Goal: Transaction & Acquisition: Purchase product/service

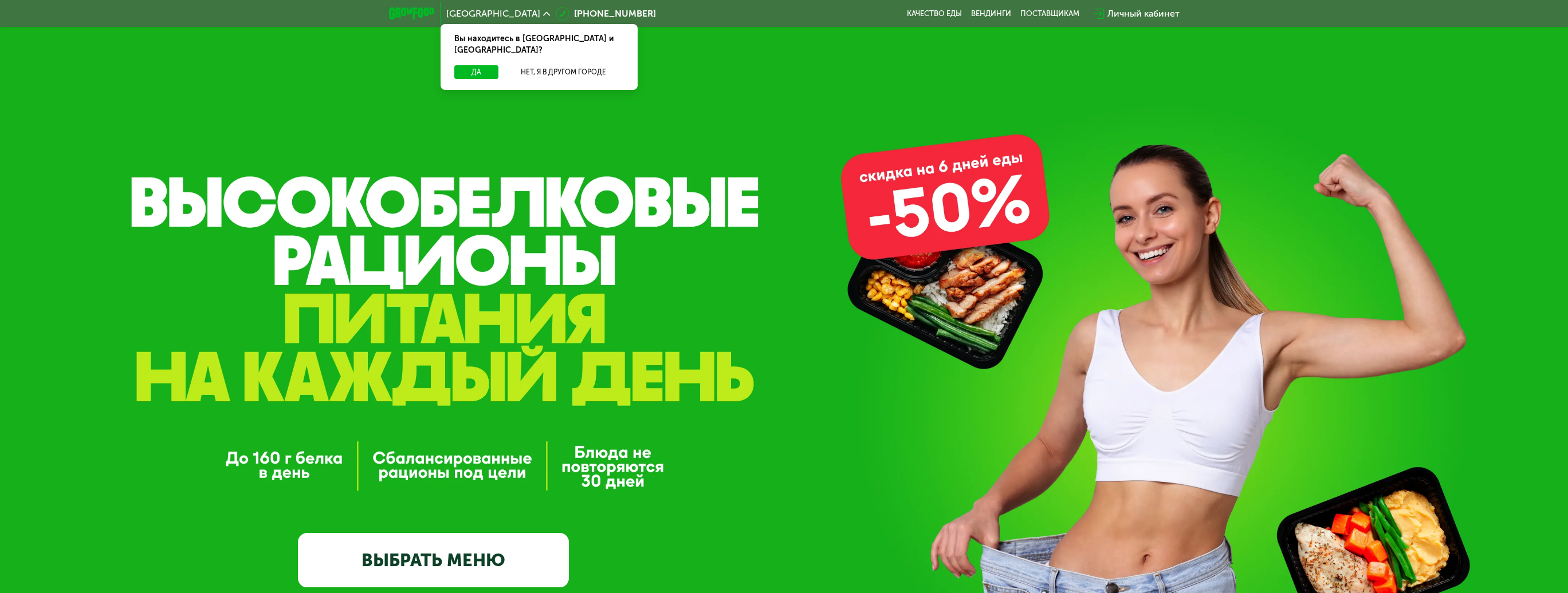
click at [535, 570] on link "ВЫБРАТЬ МЕНЮ" at bounding box center [433, 561] width 271 height 54
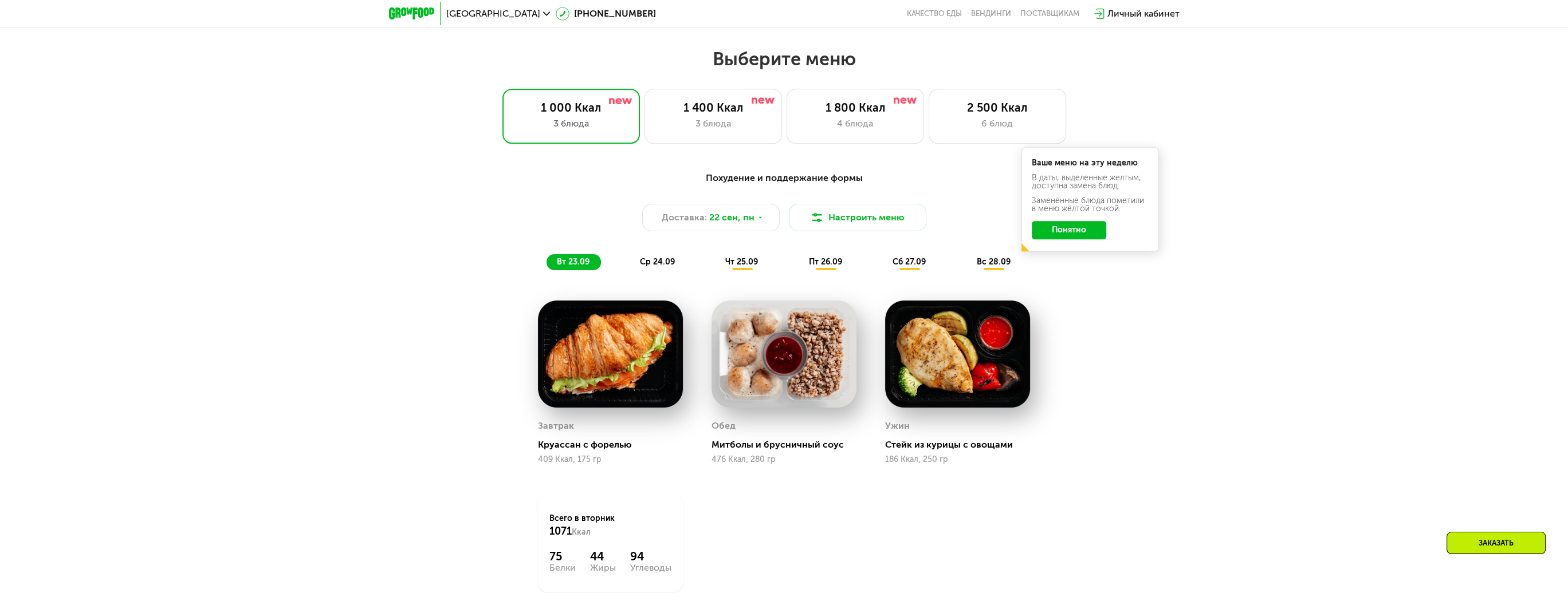
scroll to position [1339, 0]
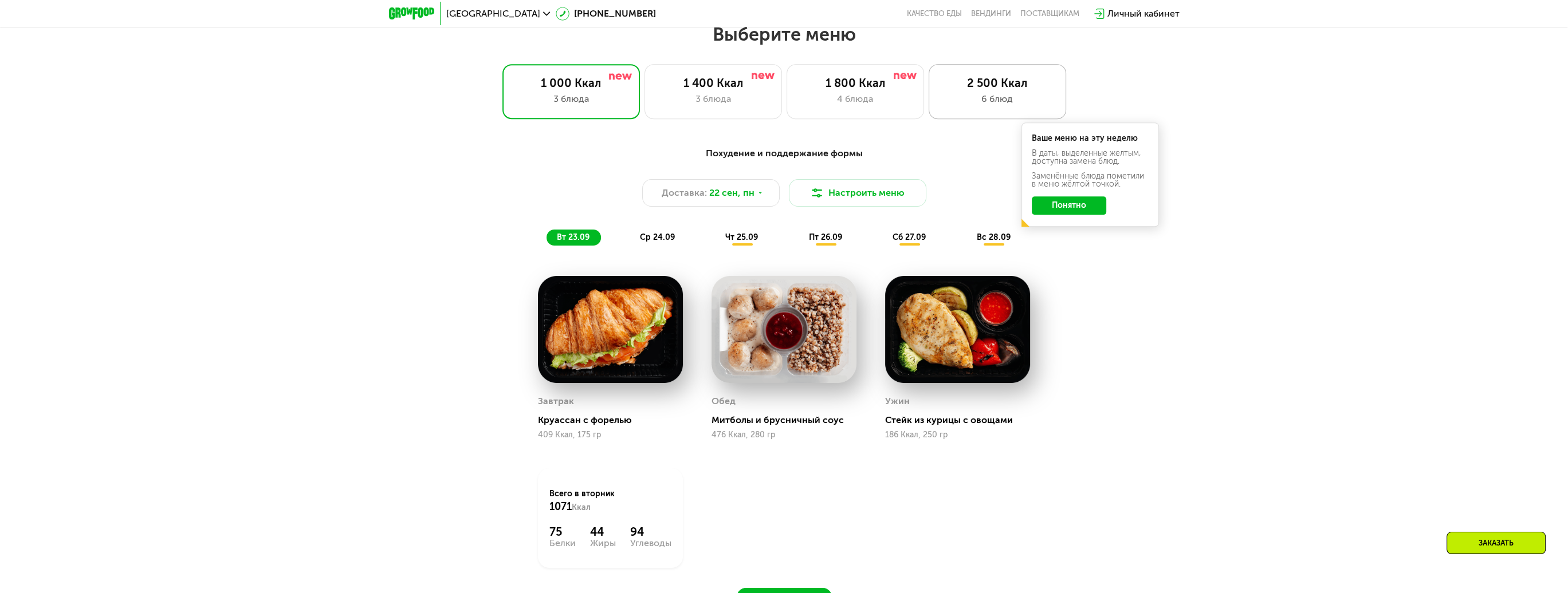
click at [975, 101] on div "6 блюд" at bounding box center [997, 99] width 113 height 14
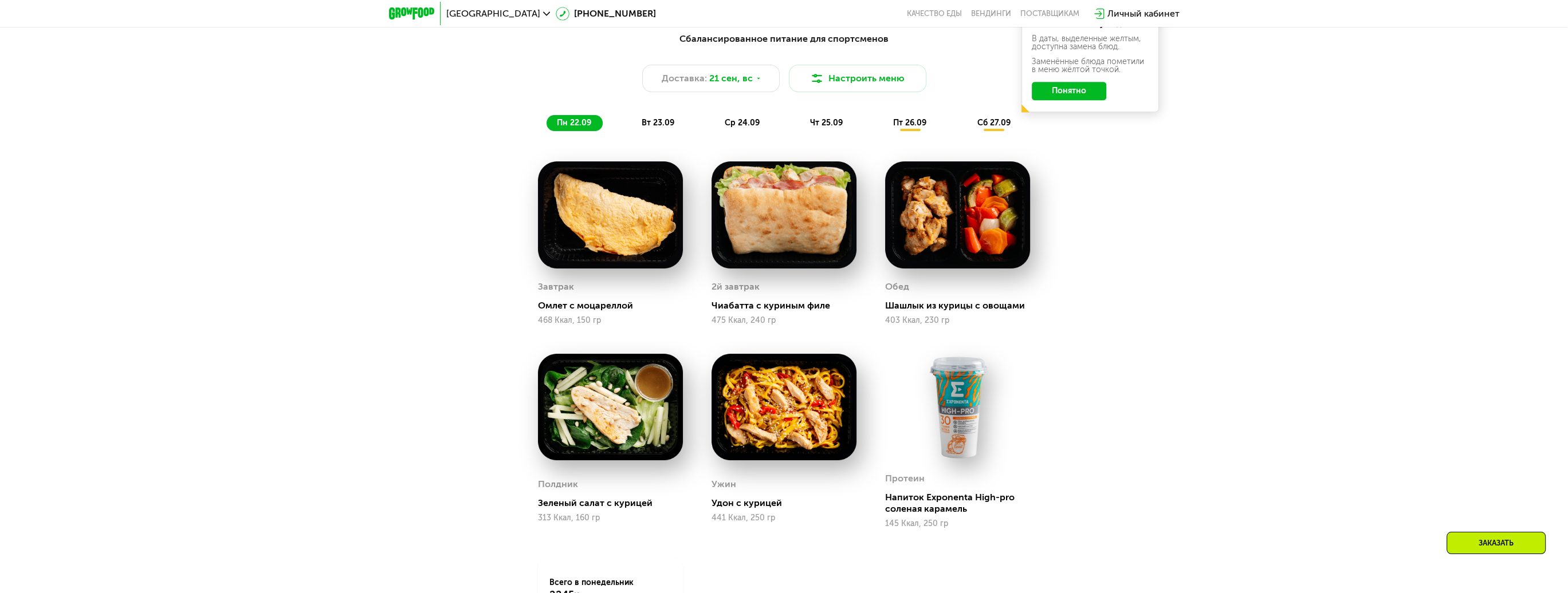
scroll to position [1396, 0]
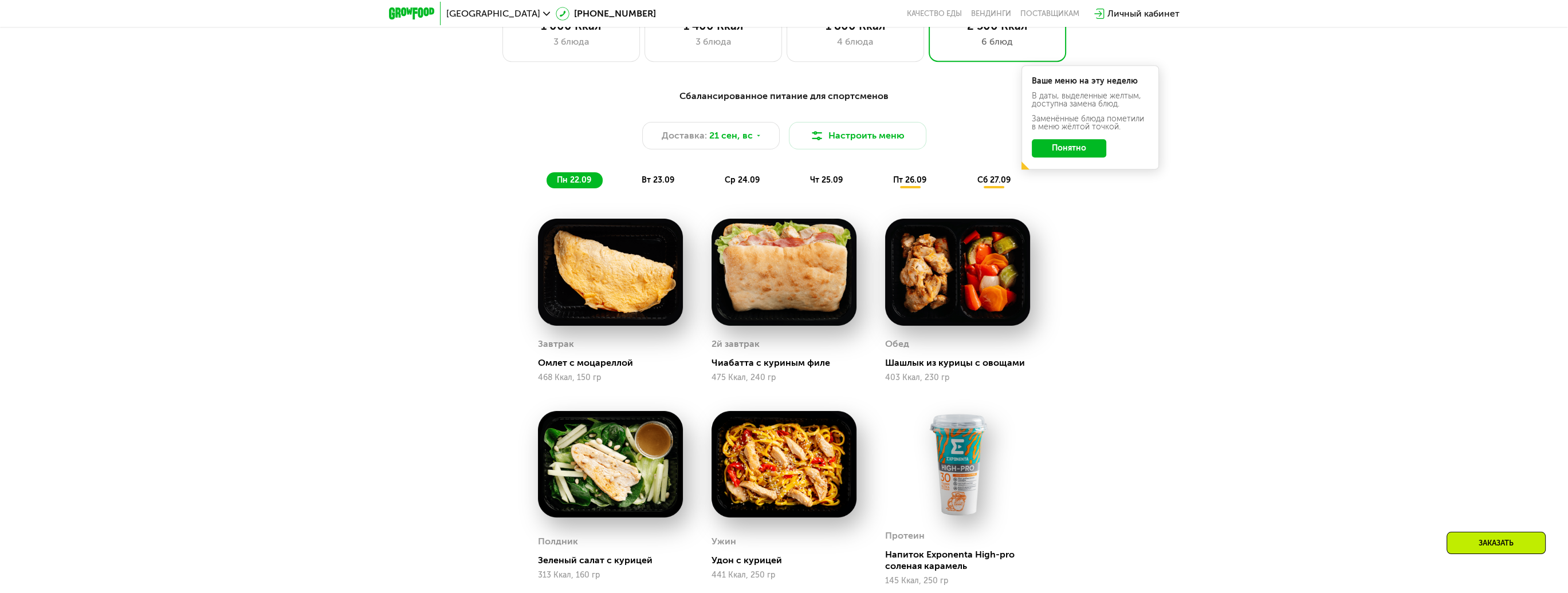
click at [660, 185] on span "вт 23.09" at bounding box center [658, 180] width 32 height 10
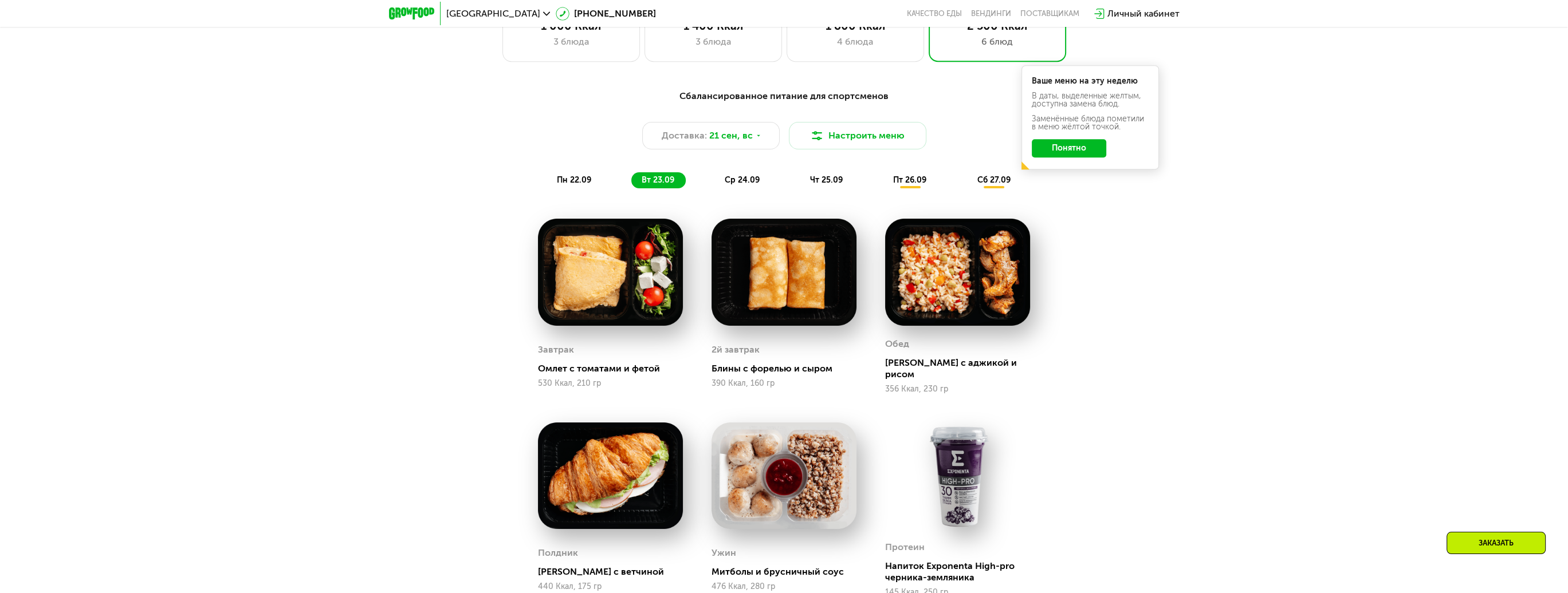
click at [745, 184] on span "ср 24.09" at bounding box center [742, 180] width 35 height 10
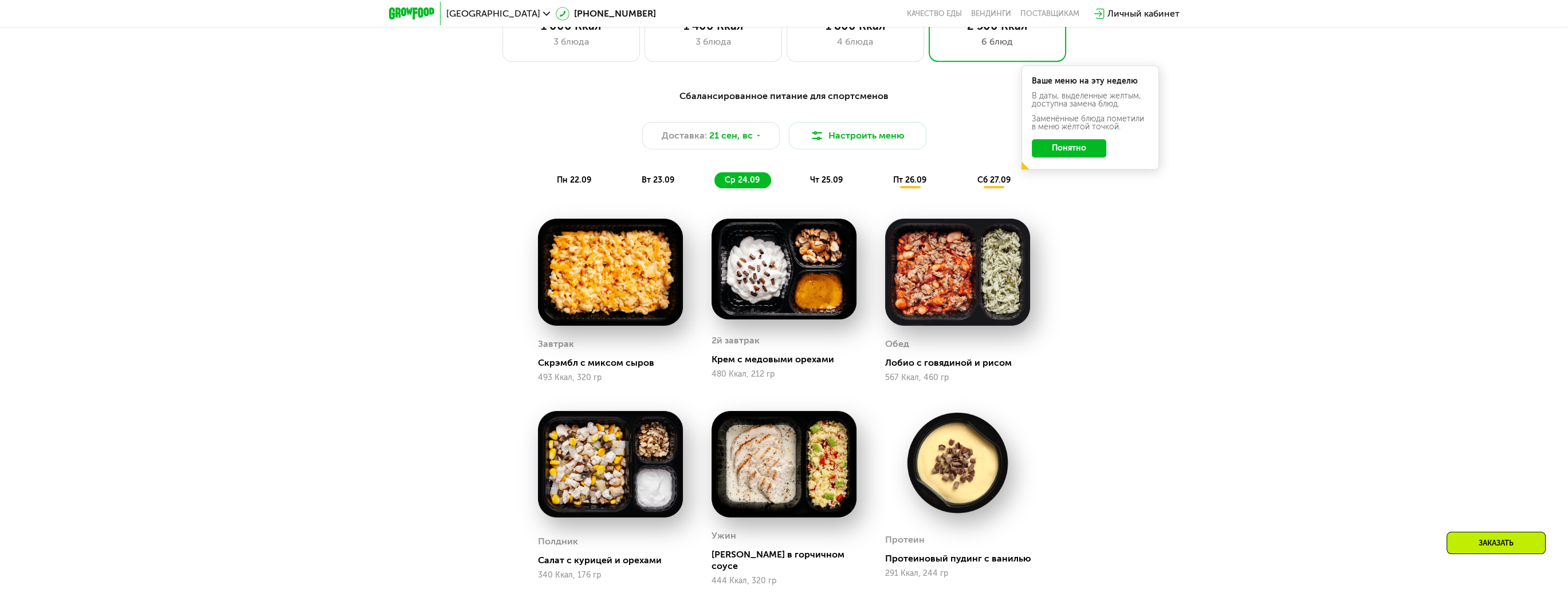
click at [831, 180] on span "чт 25.09" at bounding box center [826, 180] width 32 height 10
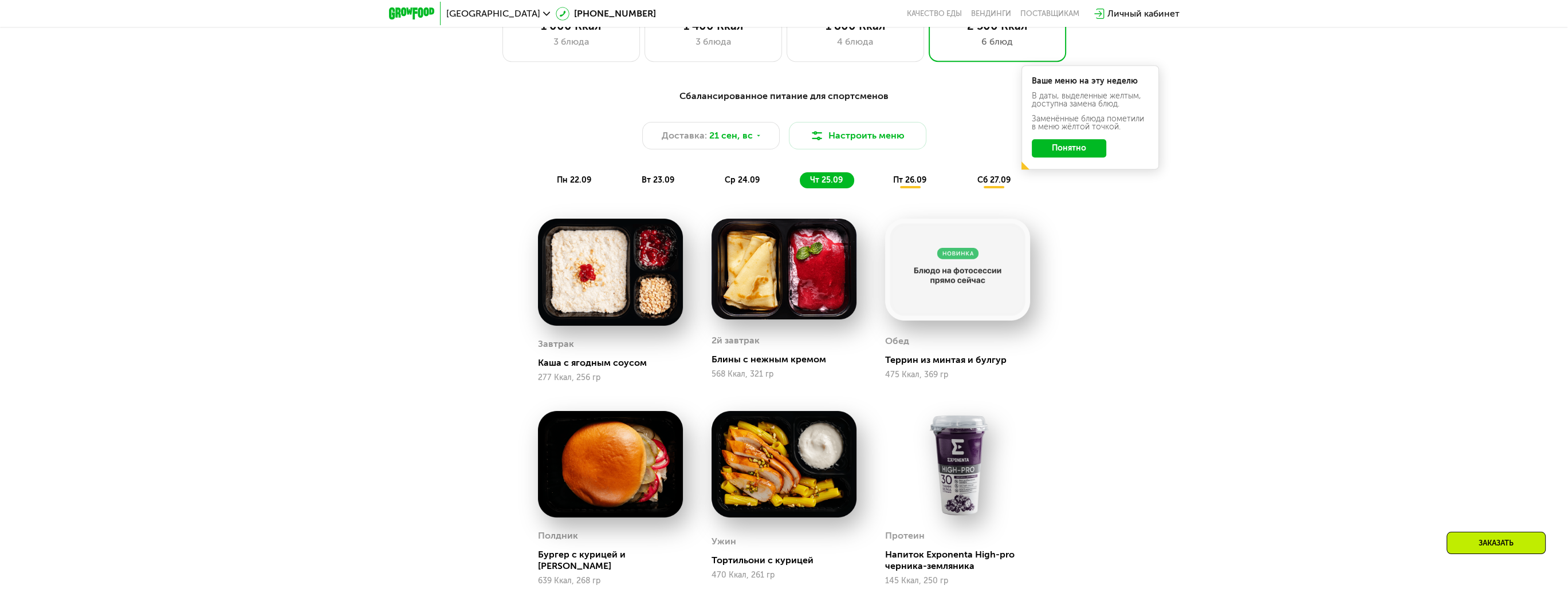
click at [908, 184] on span "пт 26.09" at bounding box center [910, 180] width 33 height 10
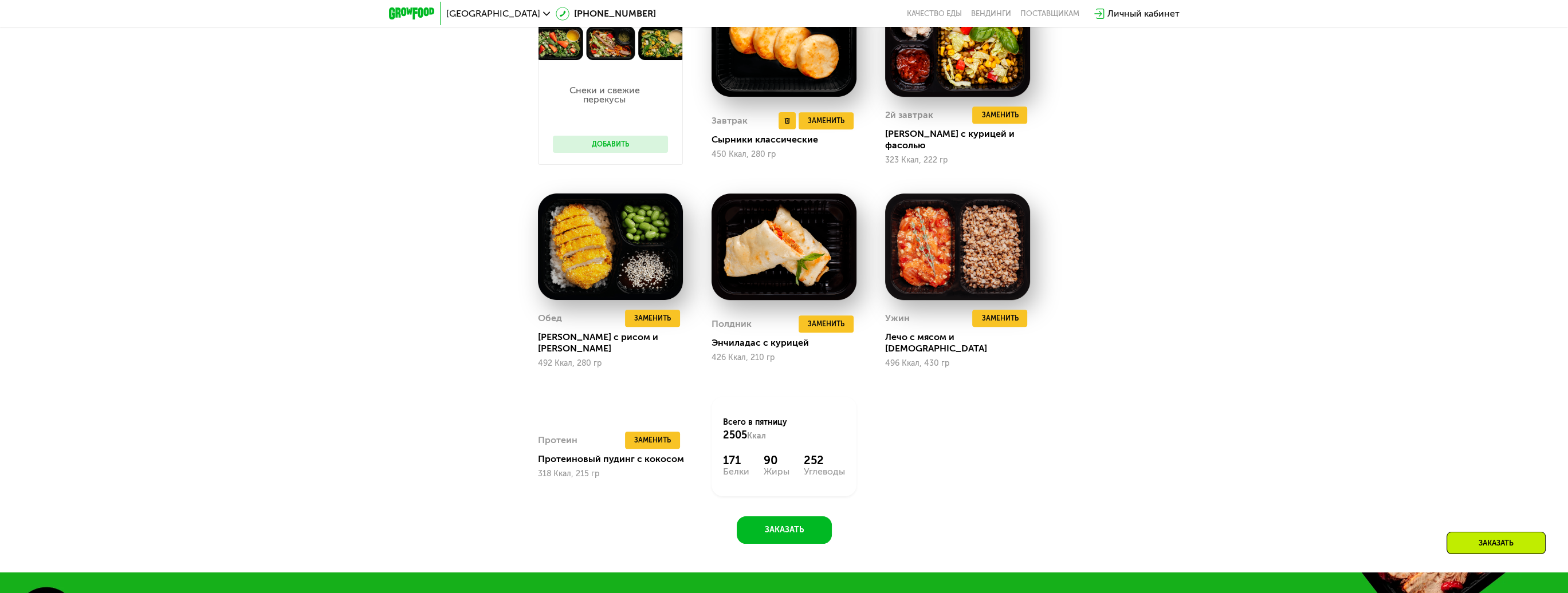
scroll to position [1511, 0]
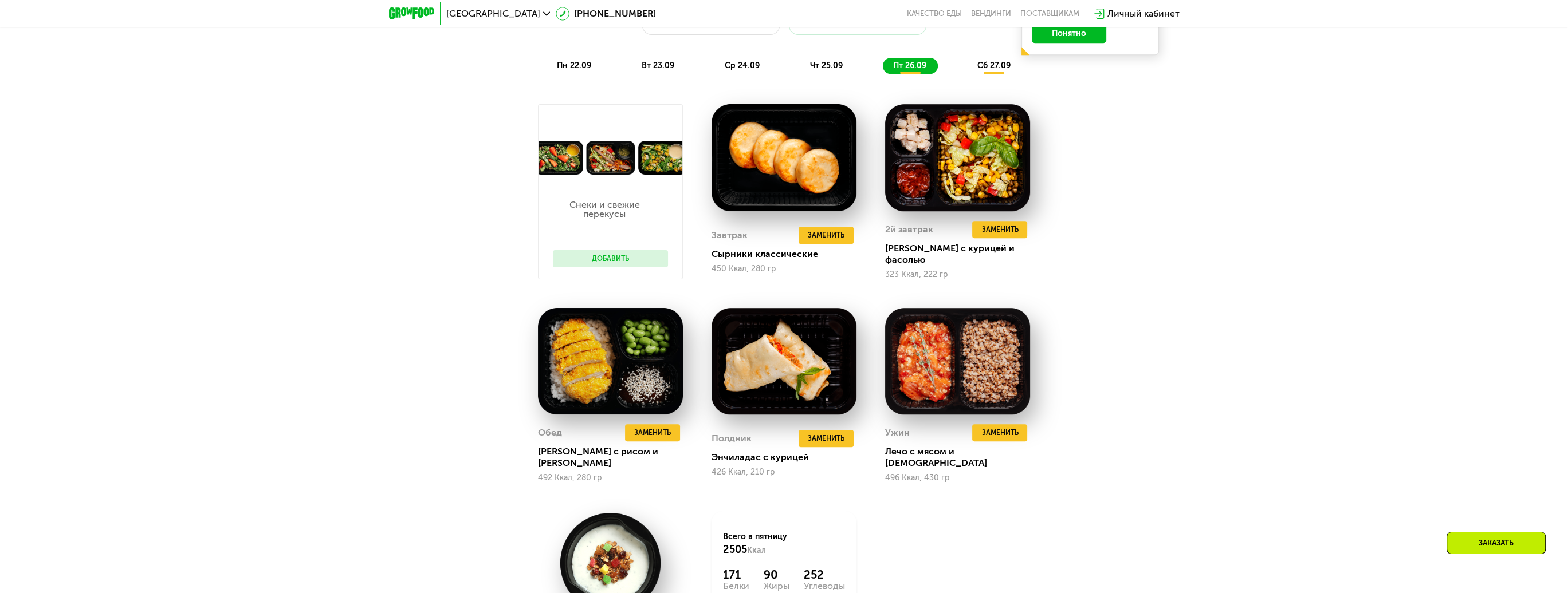
click at [627, 248] on div "Снеки и свежие перекусы Добавить" at bounding box center [611, 227] width 138 height 104
click at [626, 256] on button "Добавить" at bounding box center [611, 259] width 115 height 17
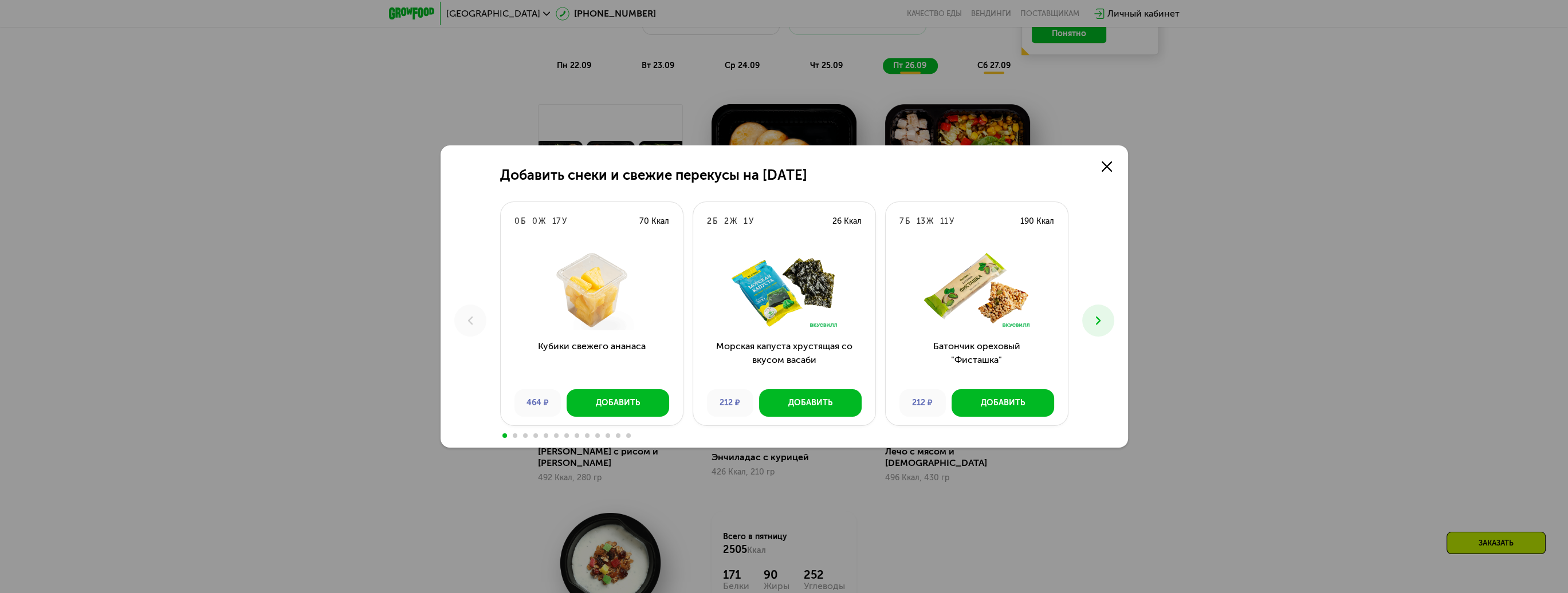
click at [1097, 316] on icon at bounding box center [1098, 321] width 14 height 14
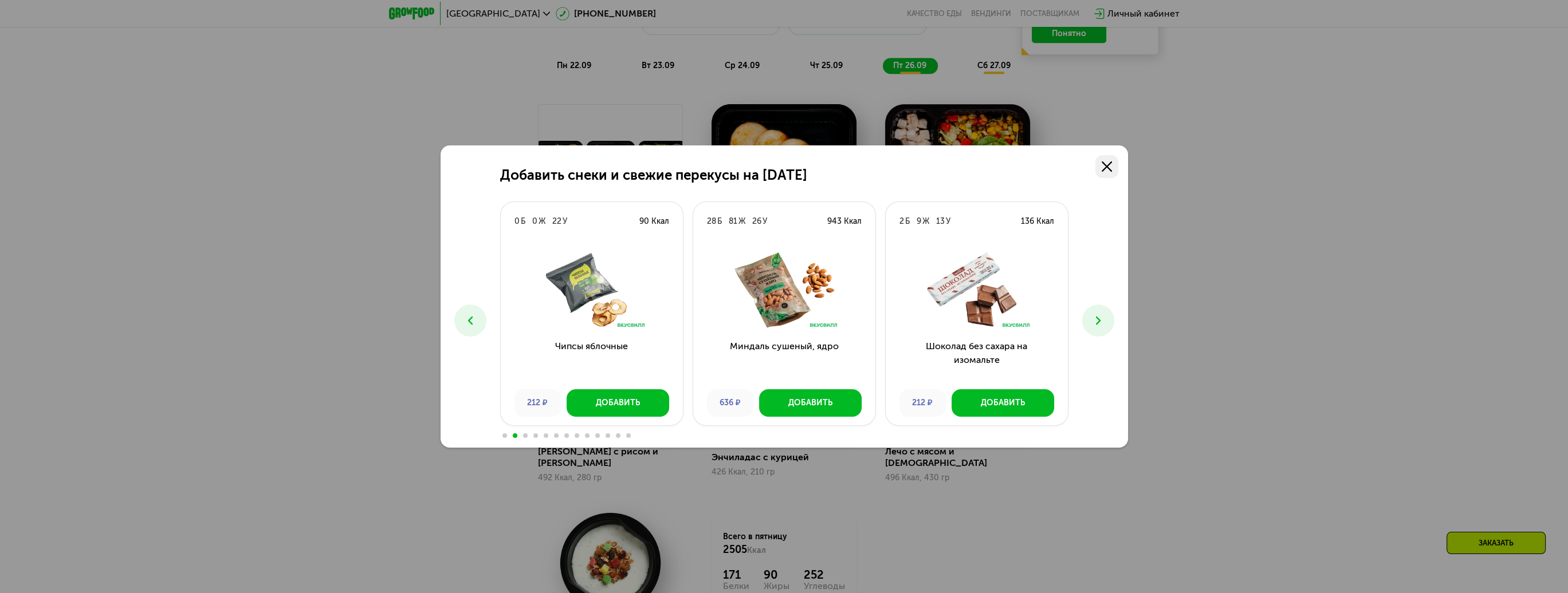
click at [1113, 171] on link at bounding box center [1107, 166] width 23 height 23
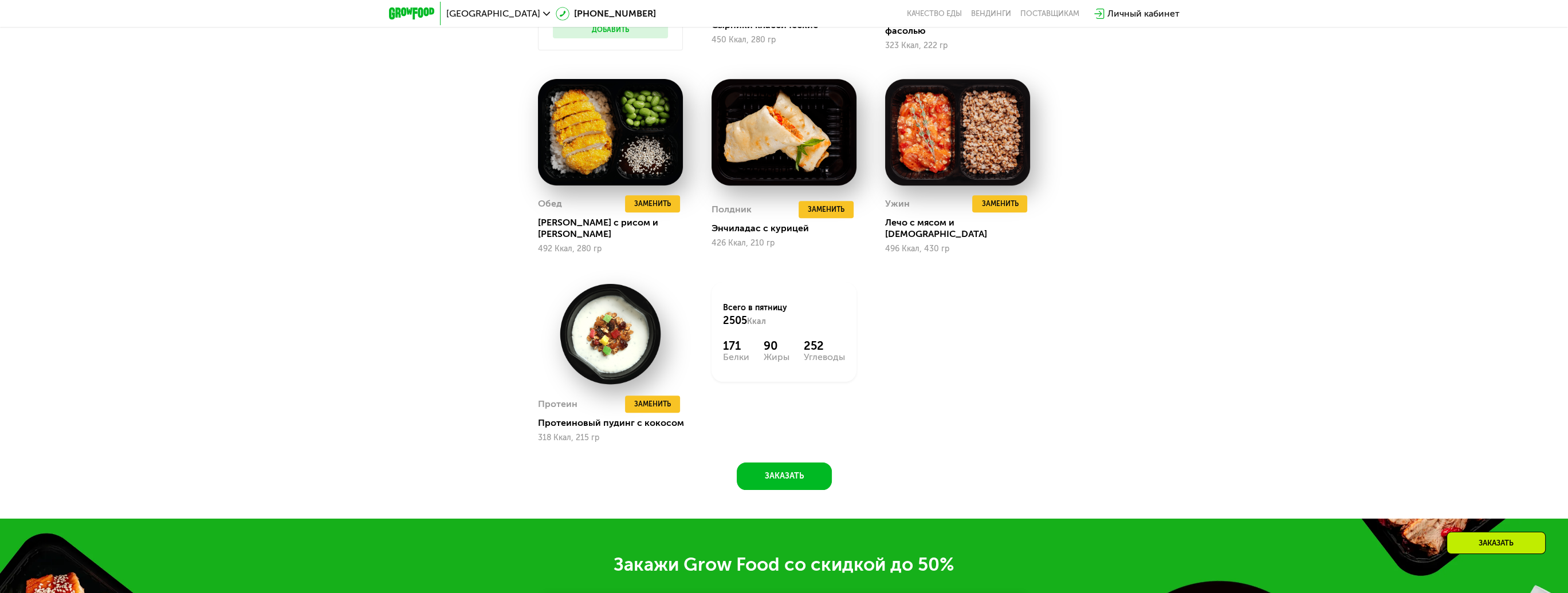
scroll to position [2083, 0]
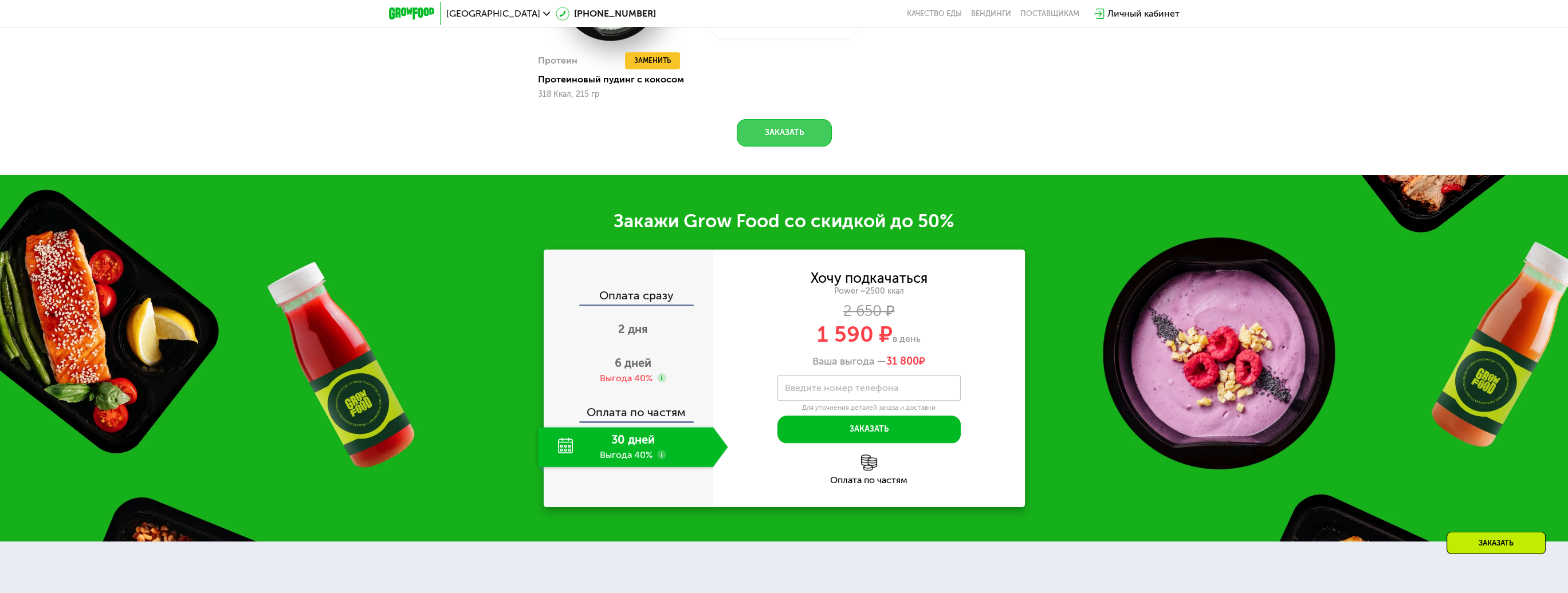
click at [784, 122] on button "Заказать" at bounding box center [784, 133] width 95 height 27
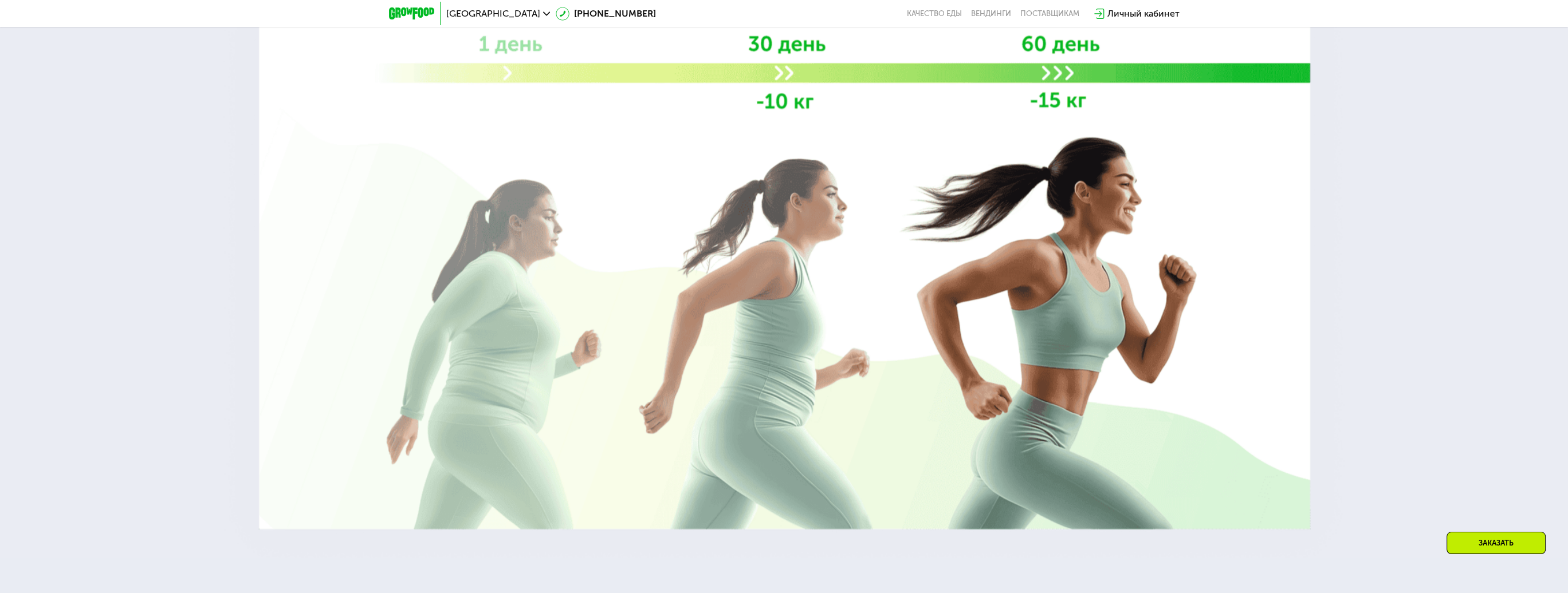
scroll to position [2820, 0]
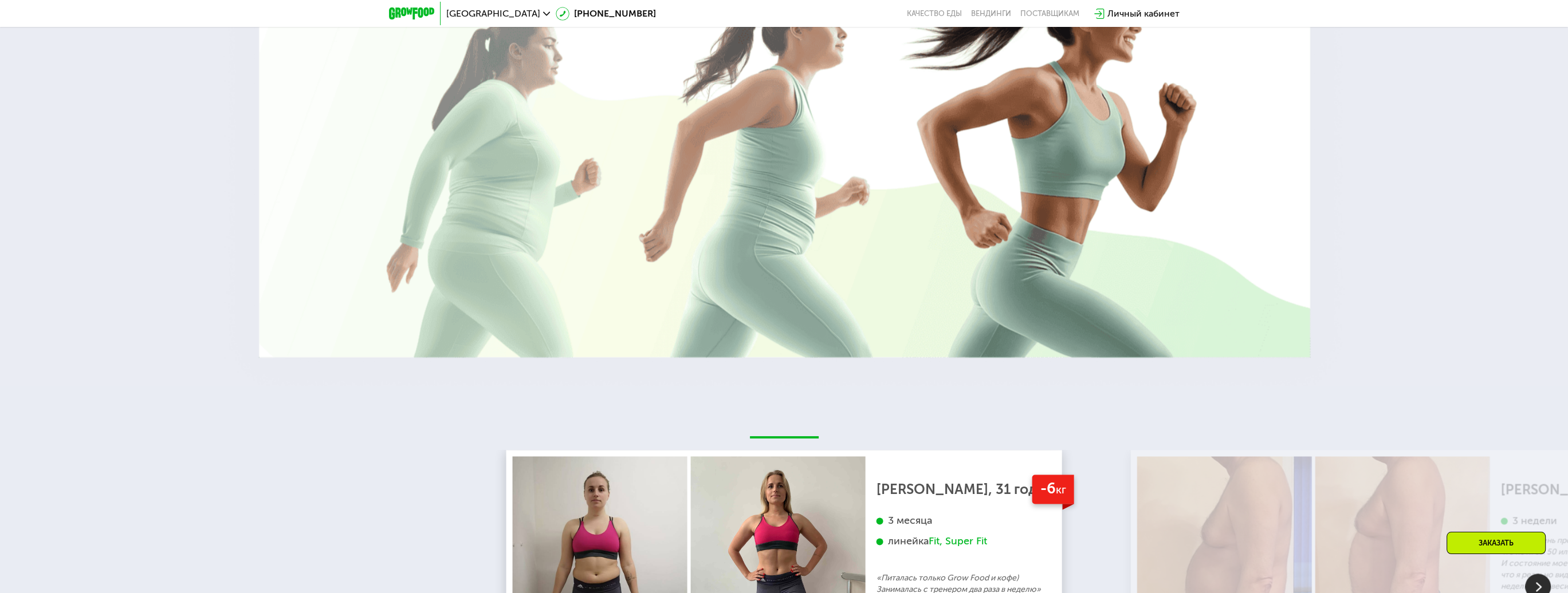
click at [1077, 335] on img at bounding box center [784, 98] width 1138 height 607
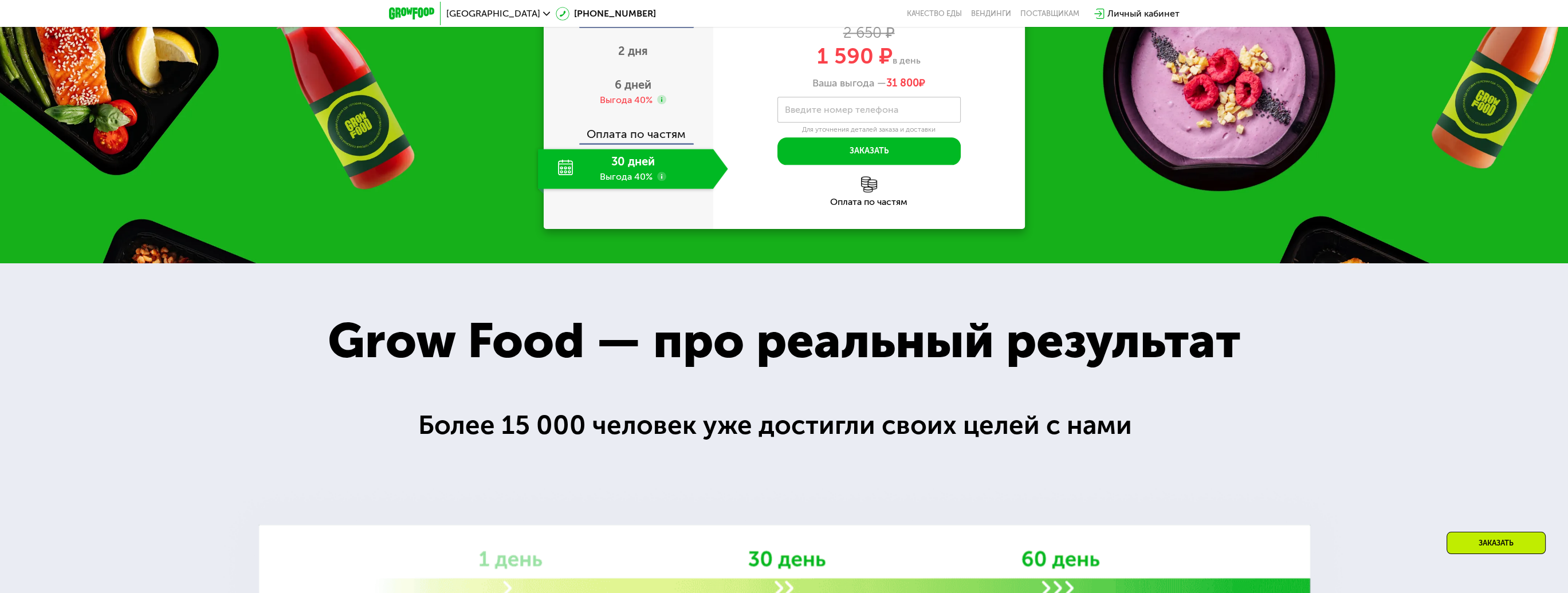
scroll to position [2190, 0]
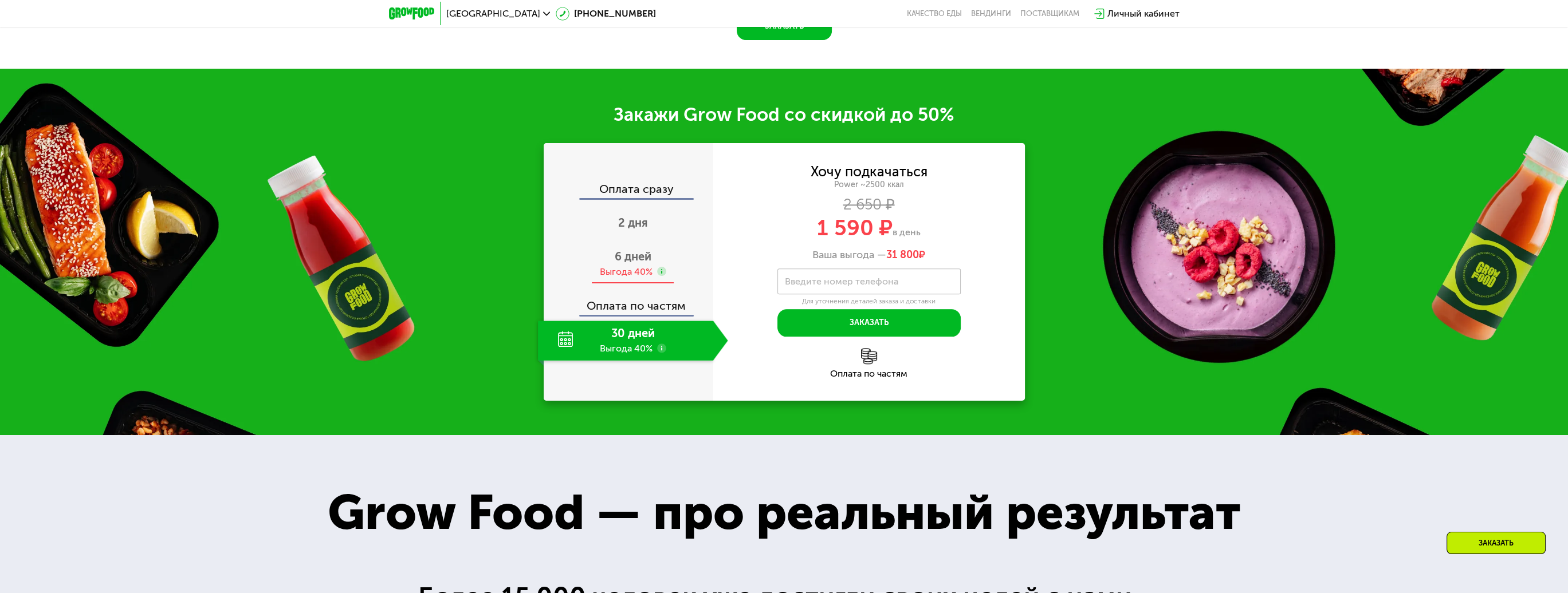
click at [651, 266] on div "Выгода 40%" at bounding box center [627, 272] width 53 height 13
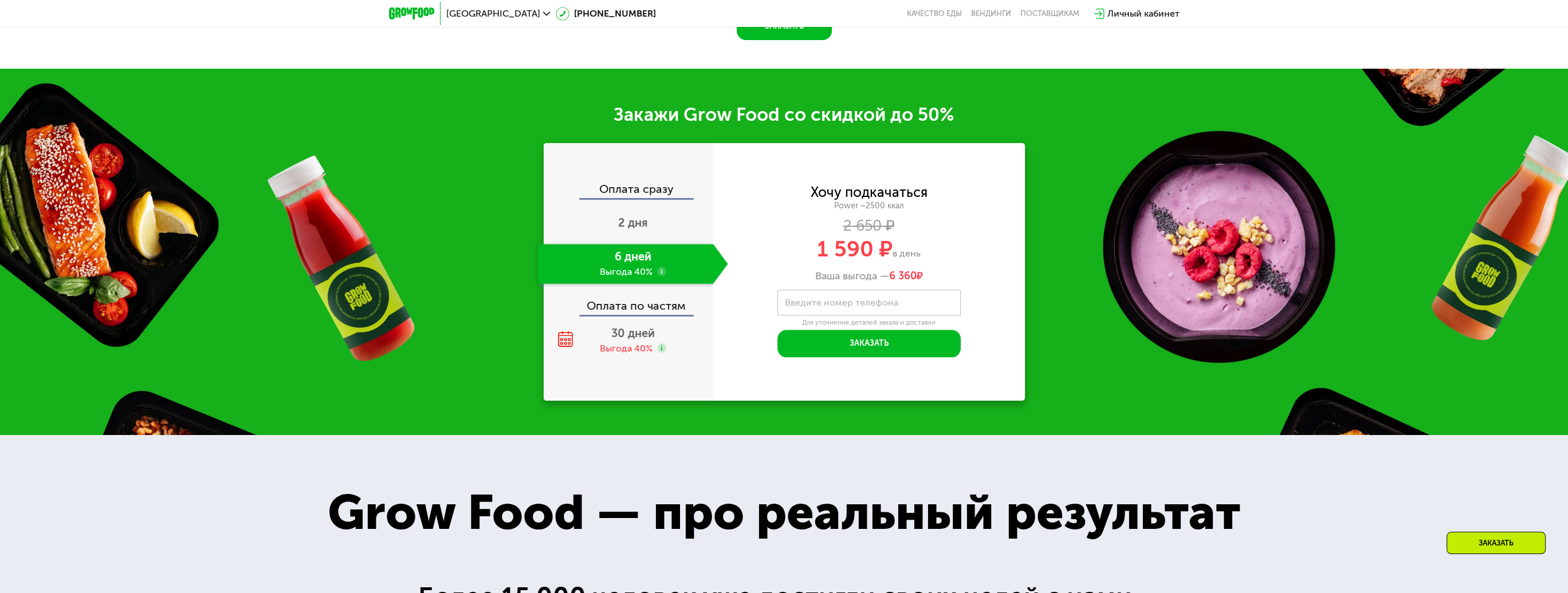
click at [644, 166] on div "Оплата сразу 2 дня 6 дней Выгода 40% Оплата по частям 30 дней Выгода 40%" at bounding box center [629, 272] width 170 height 258
click at [644, 184] on div "Оплата сразу" at bounding box center [629, 191] width 168 height 15
click at [650, 184] on div "Оплата сразу" at bounding box center [629, 191] width 168 height 15
click at [654, 184] on div "Оплата сразу" at bounding box center [629, 191] width 168 height 15
drag, startPoint x: 651, startPoint y: 305, endPoint x: 646, endPoint y: 332, distance: 27.5
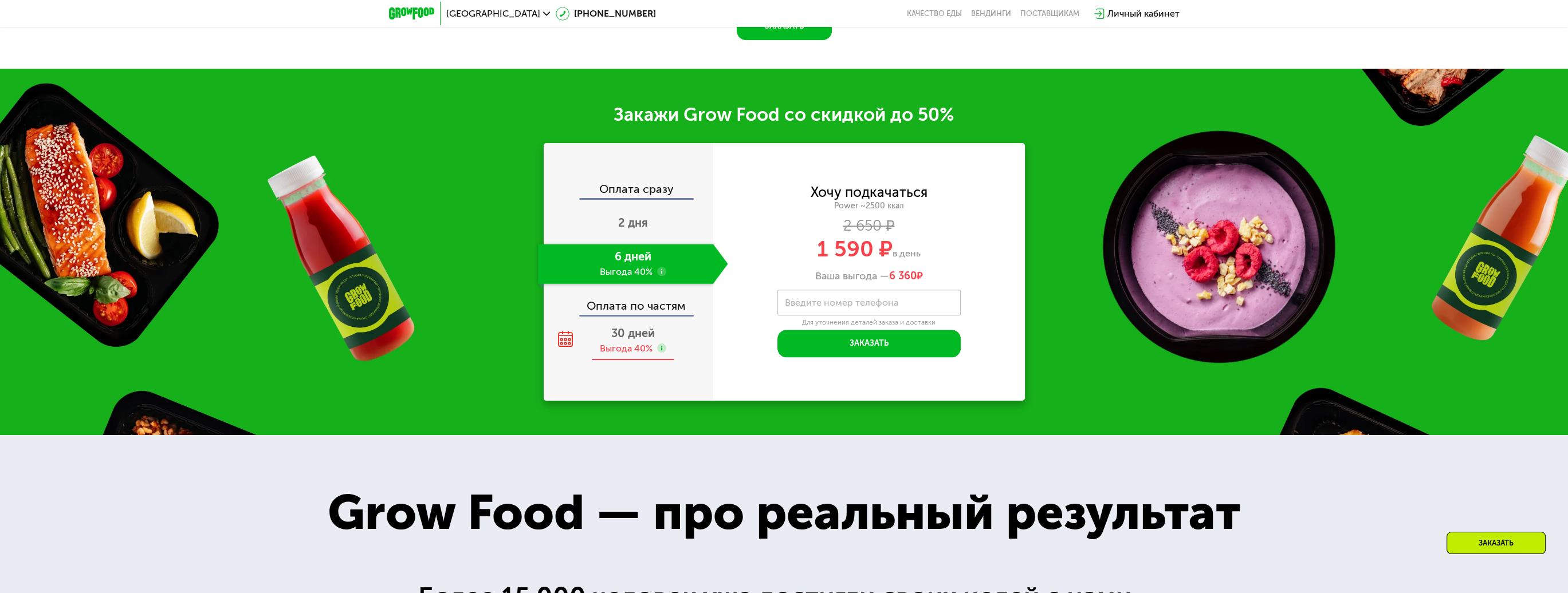
click at [646, 343] on div "Выгода 40%" at bounding box center [627, 349] width 53 height 13
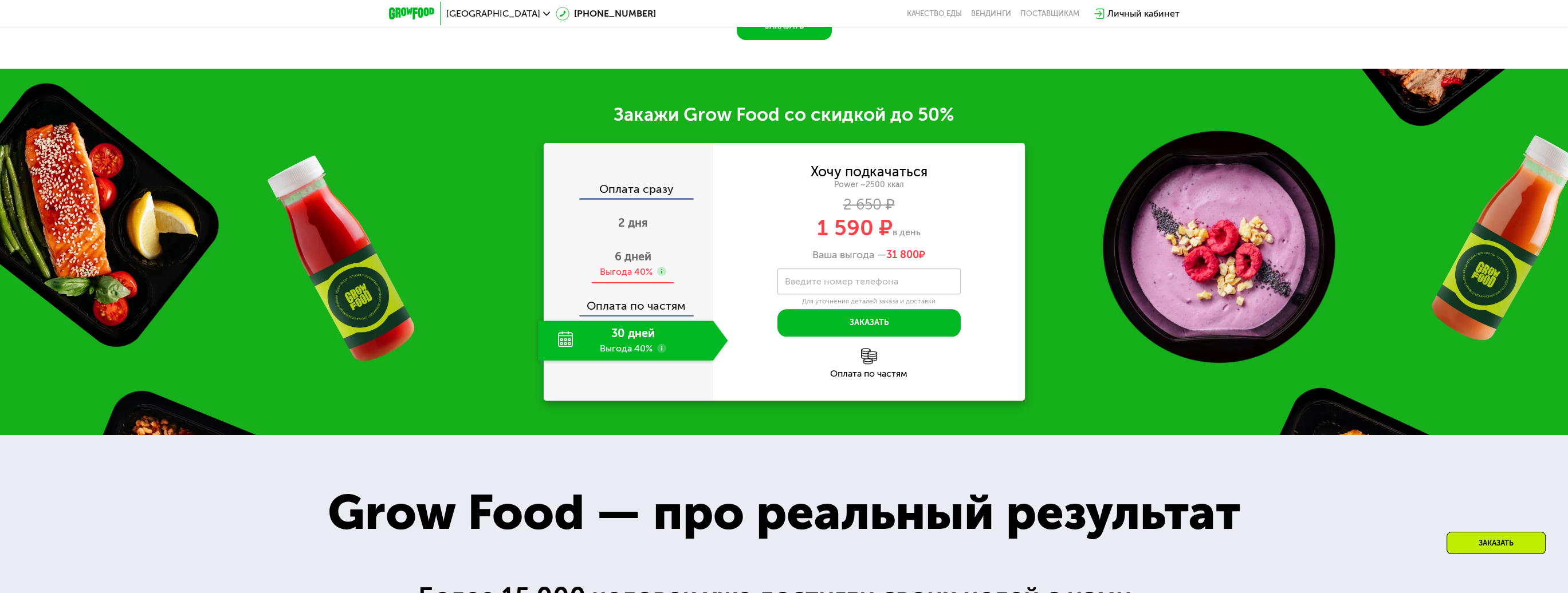
click at [624, 251] on span "6 дней" at bounding box center [633, 256] width 36 height 14
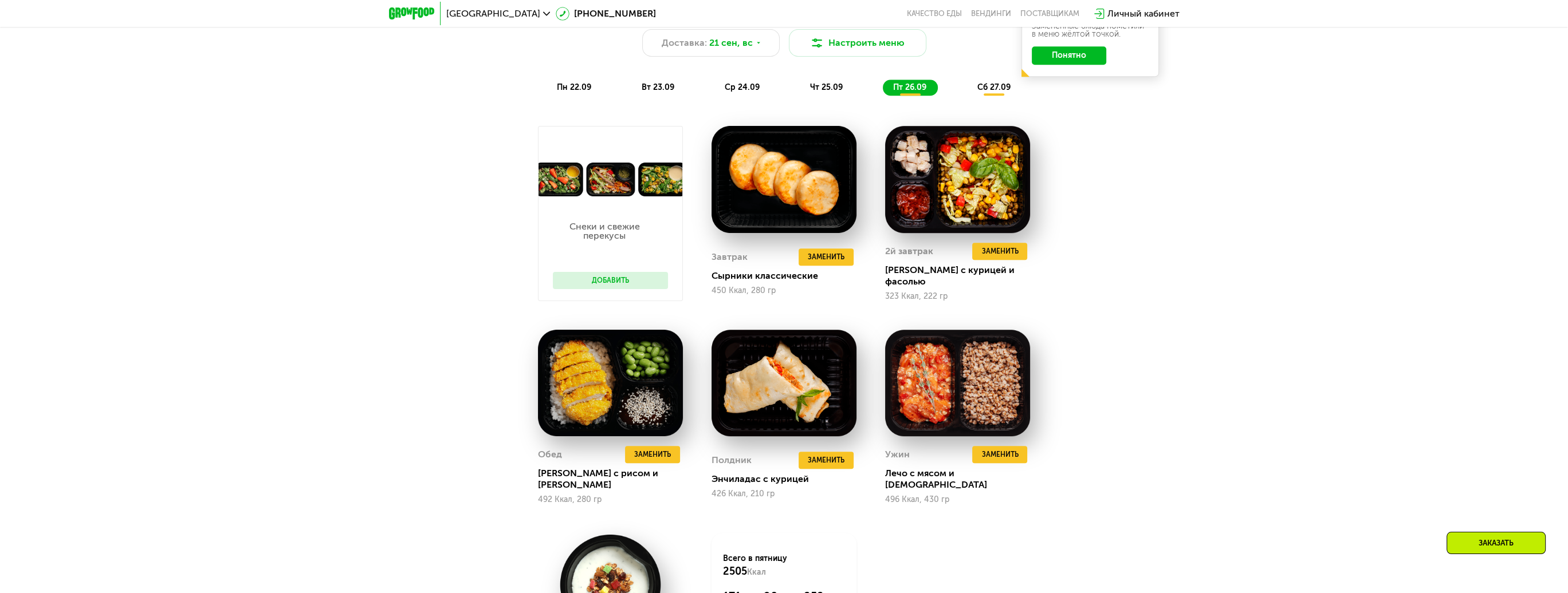
scroll to position [1432, 0]
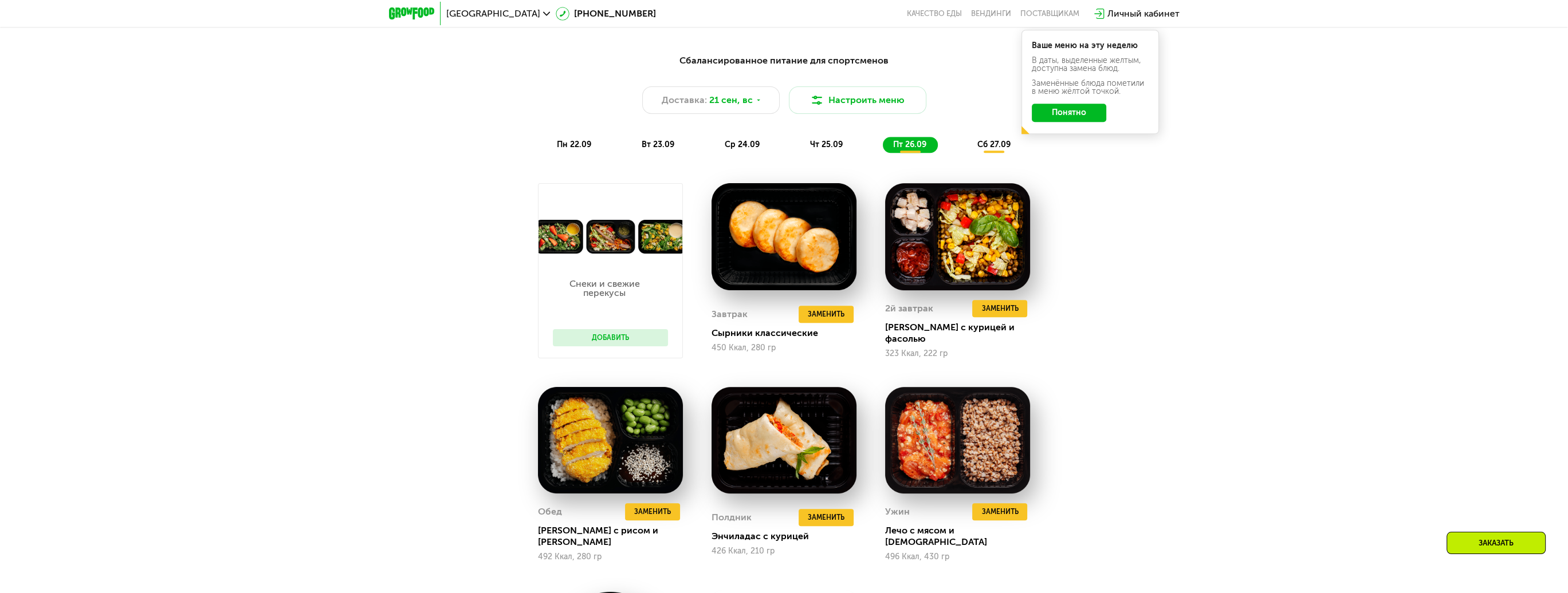
click at [565, 142] on div "пн 22.09" at bounding box center [575, 145] width 56 height 16
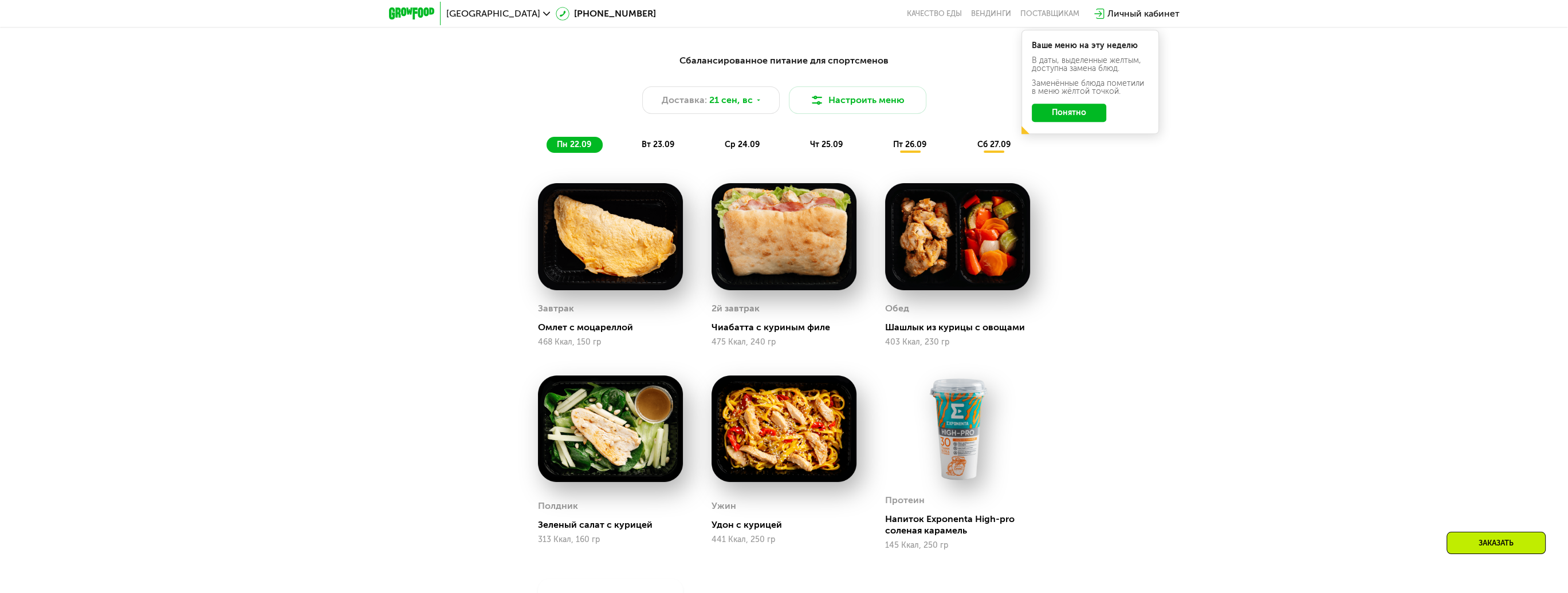
click at [665, 144] on span "вт 23.09" at bounding box center [658, 144] width 32 height 10
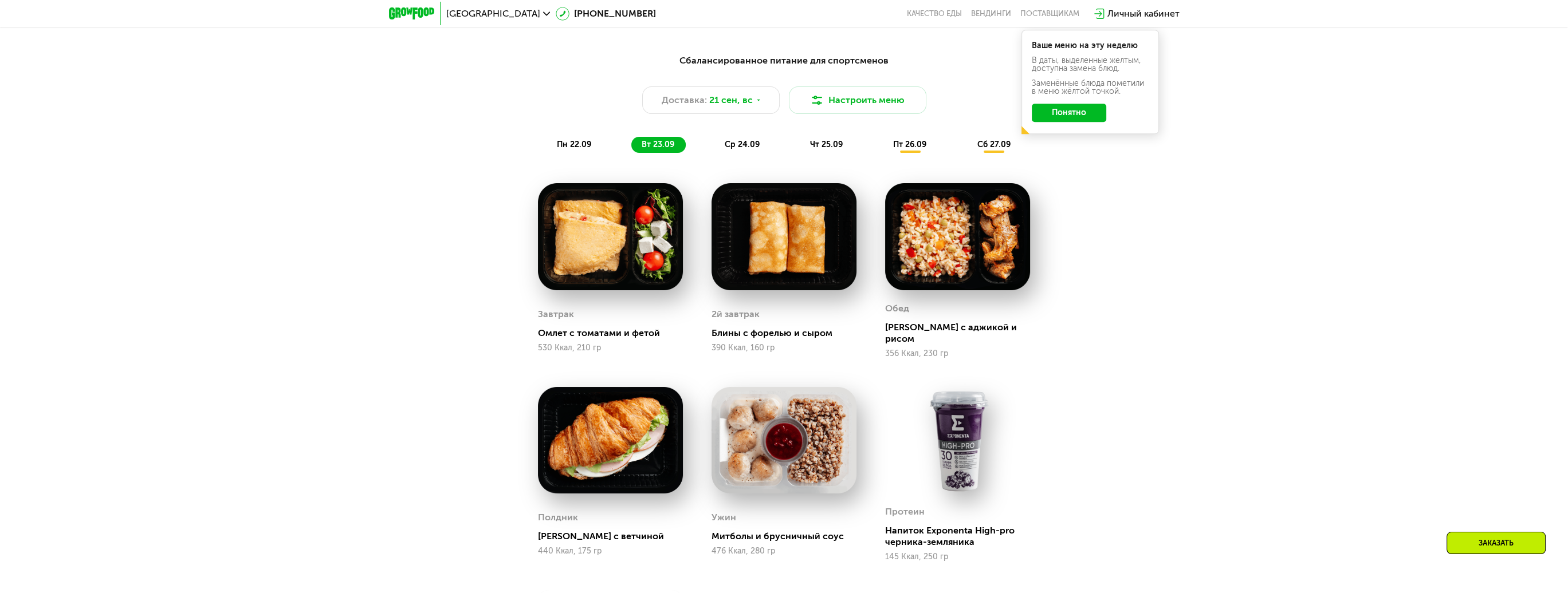
click at [734, 143] on div "ср 24.09" at bounding box center [743, 145] width 57 height 16
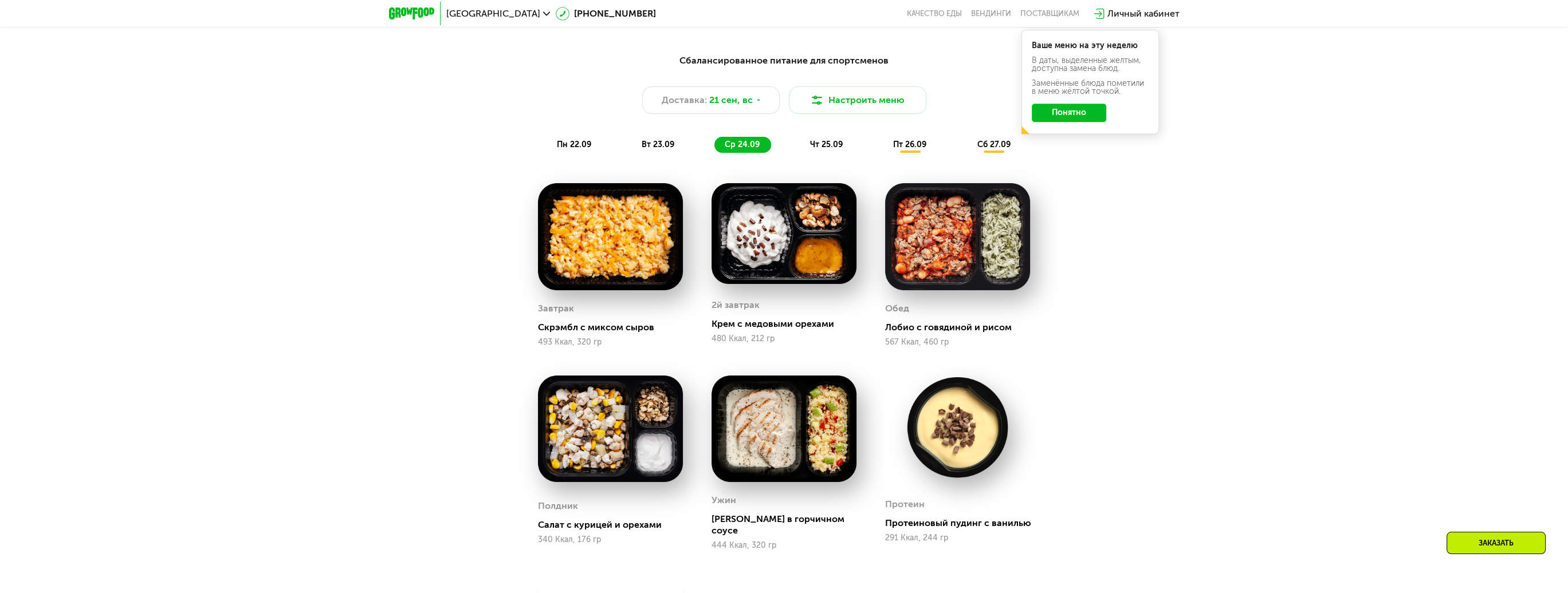
click at [840, 144] on span "чт 25.09" at bounding box center [826, 144] width 32 height 10
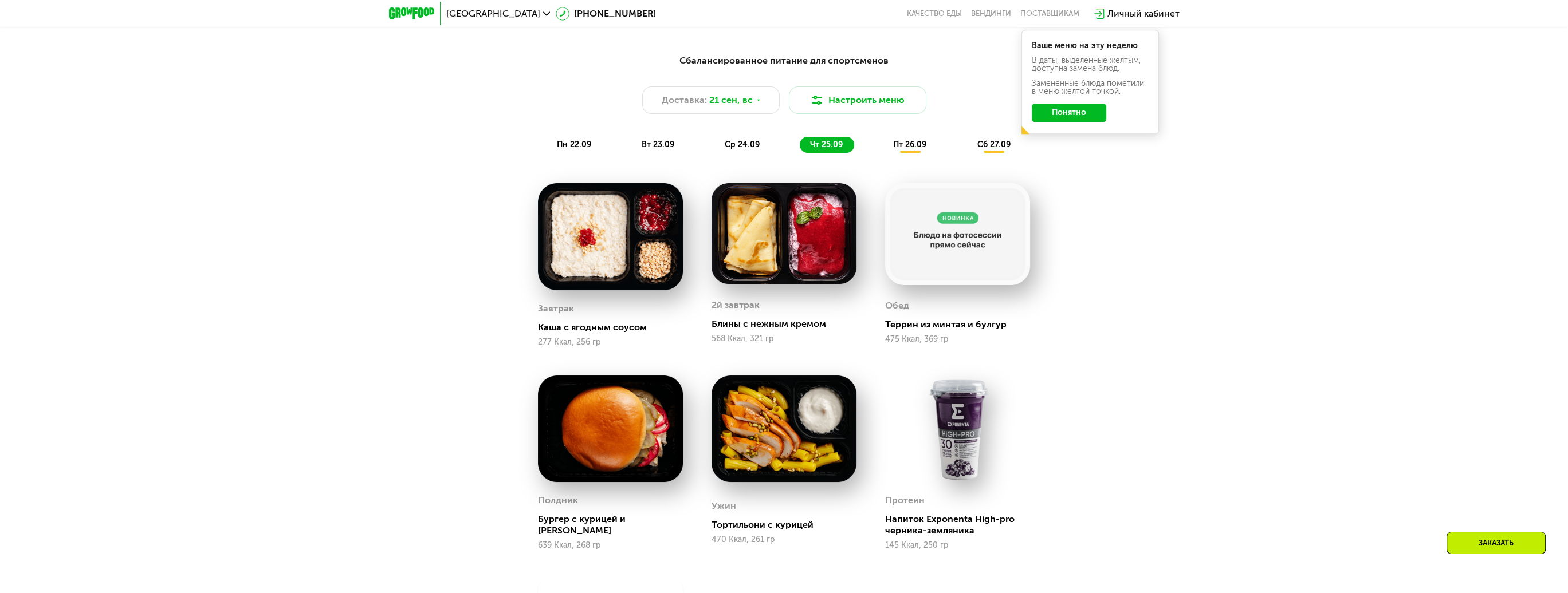
click at [995, 140] on div "сб 27.09" at bounding box center [994, 145] width 55 height 16
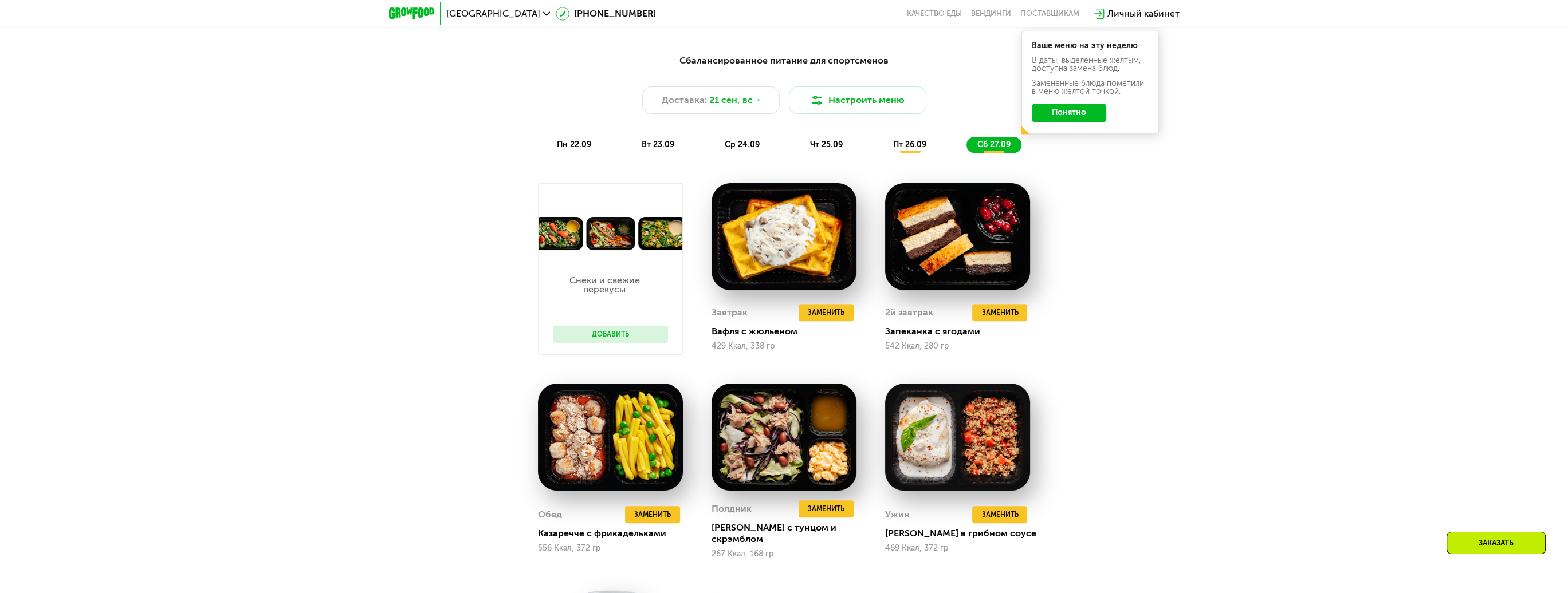
click at [573, 148] on span "пн 22.09" at bounding box center [574, 144] width 34 height 10
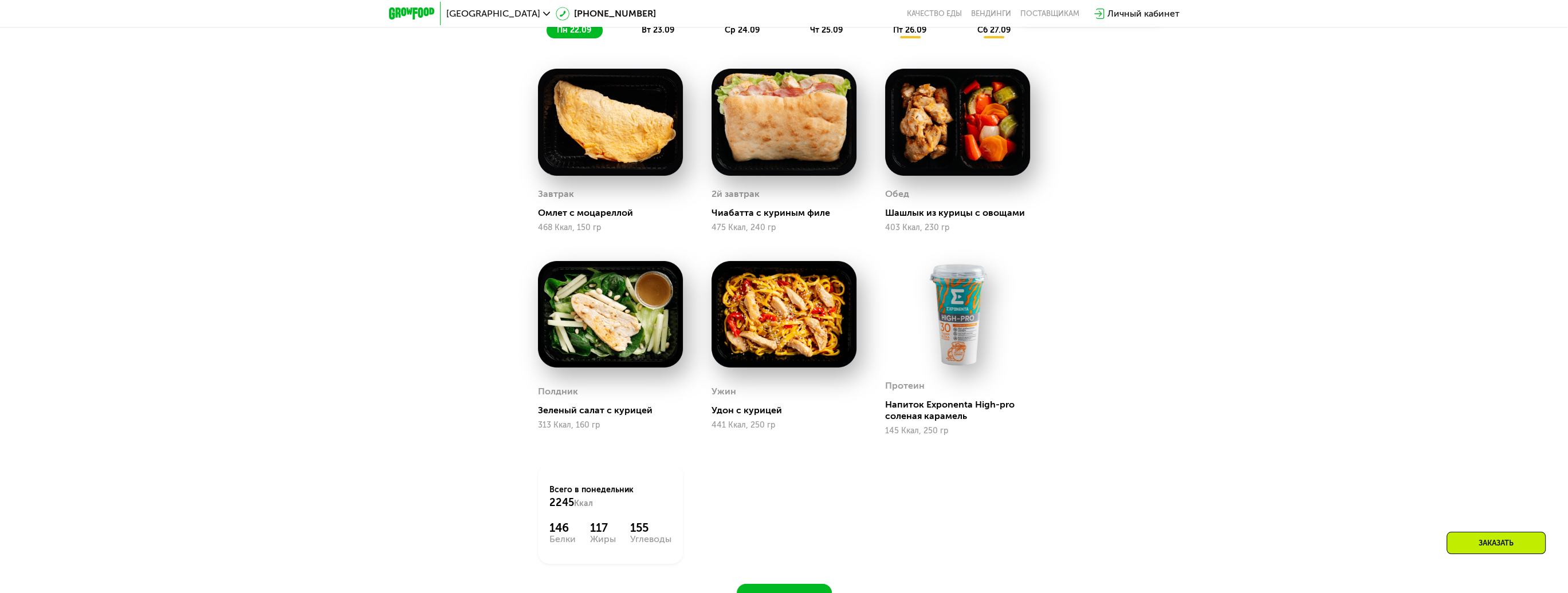
scroll to position [1489, 0]
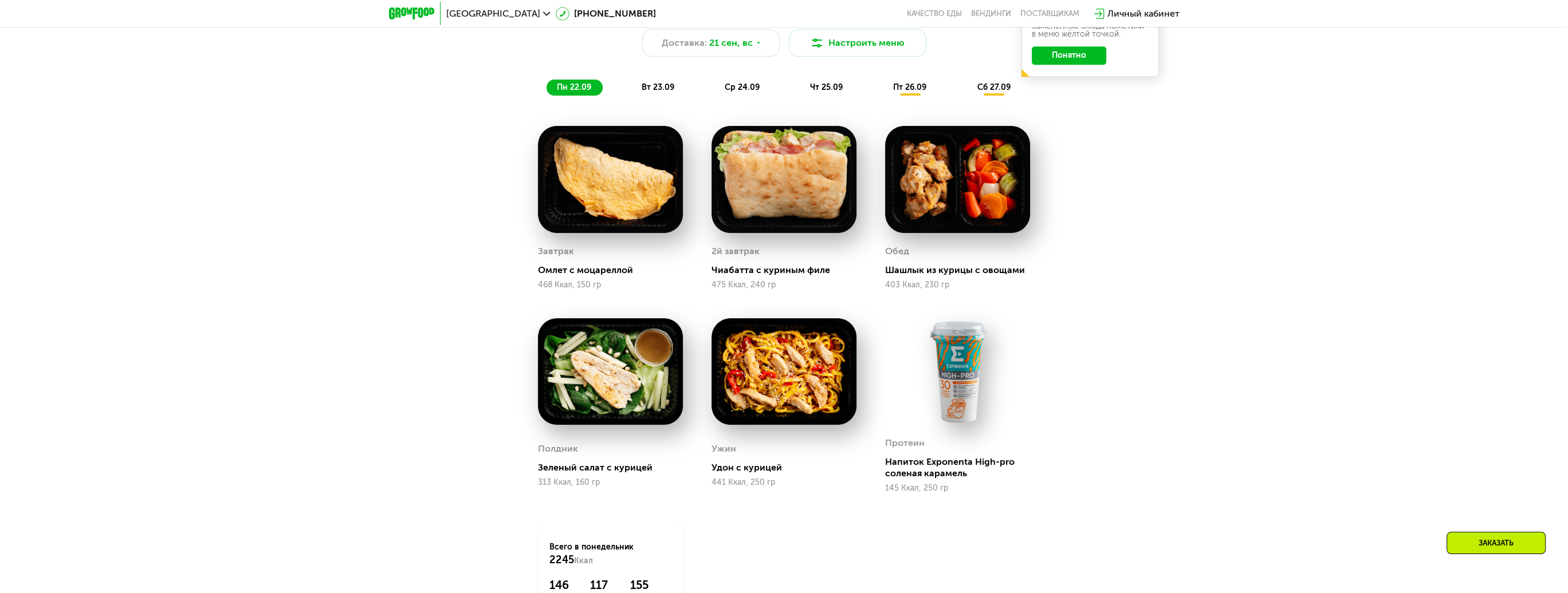
click at [648, 88] on span "вт 23.09" at bounding box center [658, 87] width 32 height 10
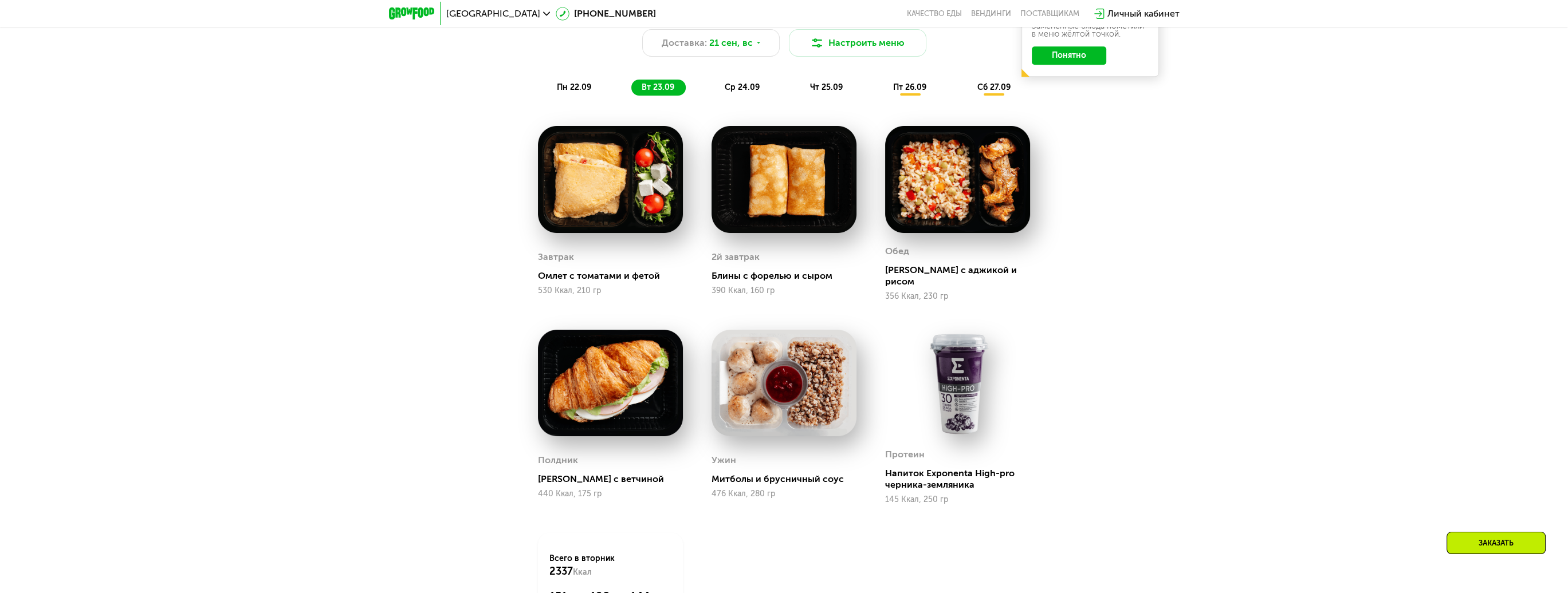
click at [756, 91] on span "ср 24.09" at bounding box center [742, 87] width 35 height 10
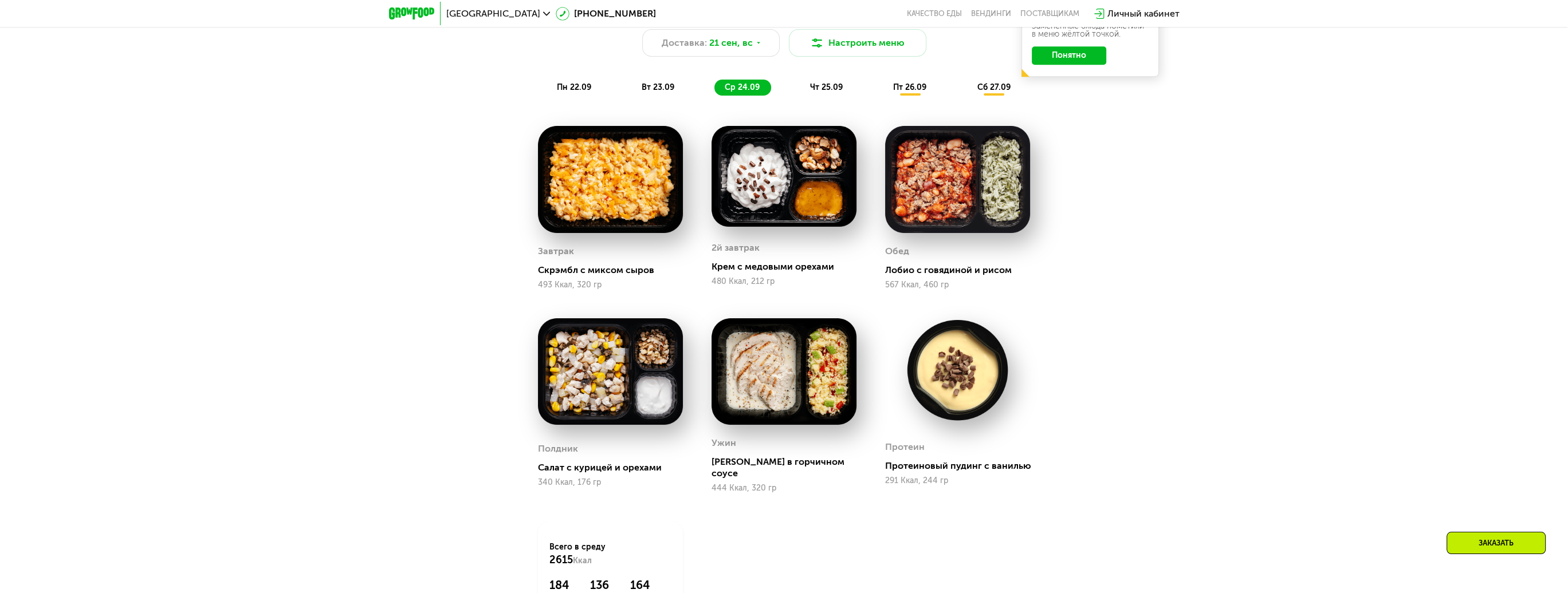
click at [839, 87] on span "чт 25.09" at bounding box center [826, 87] width 32 height 10
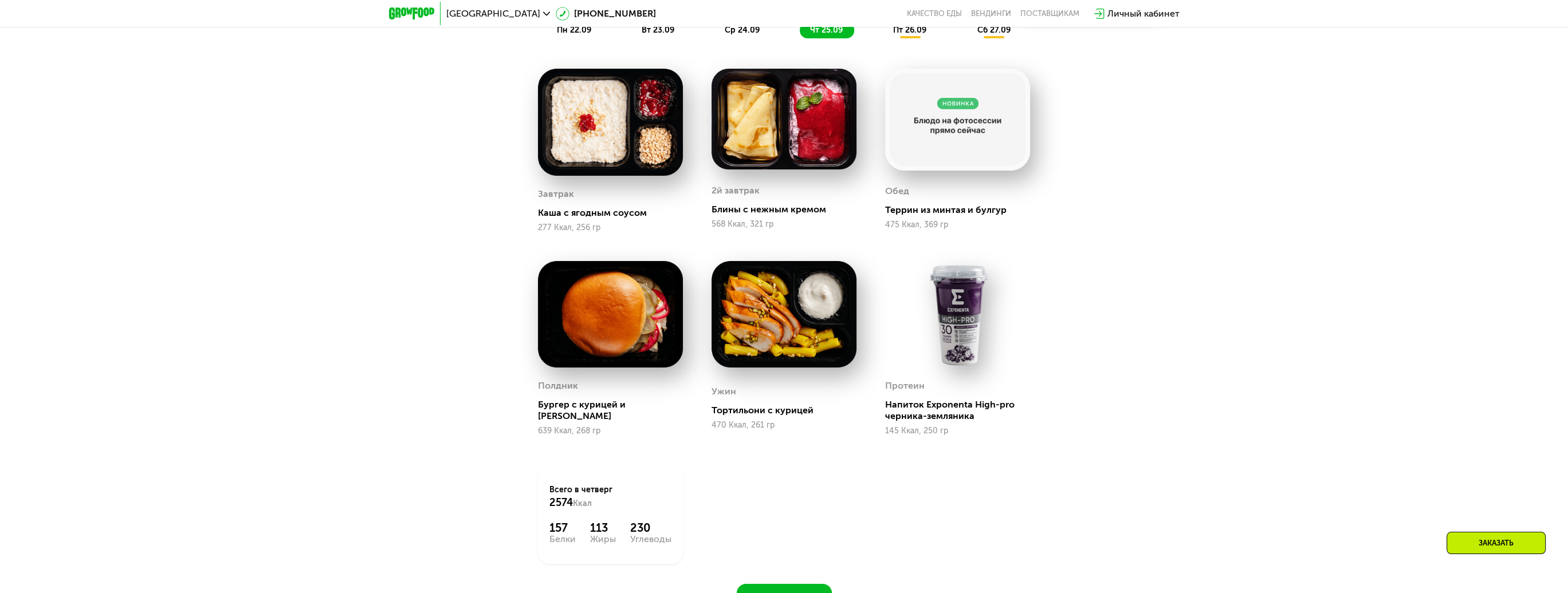
scroll to position [1374, 0]
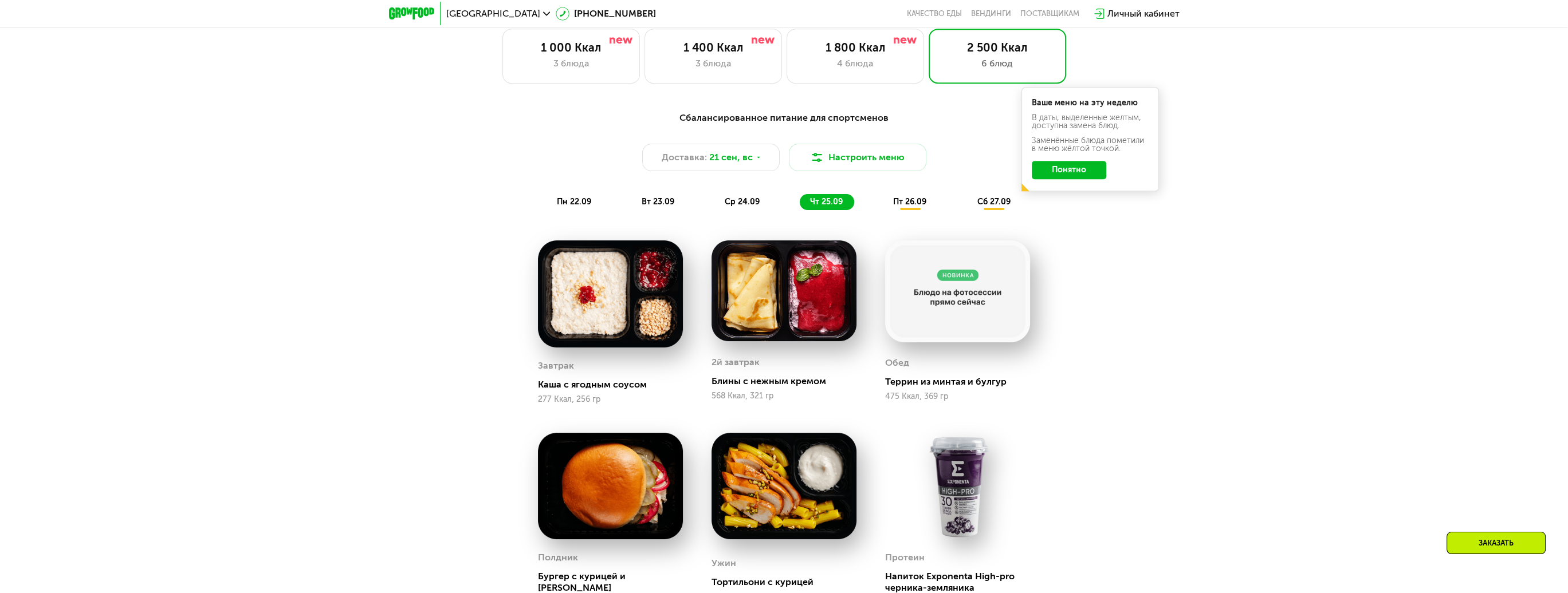
click at [754, 199] on div "ср 24.09" at bounding box center [743, 202] width 57 height 16
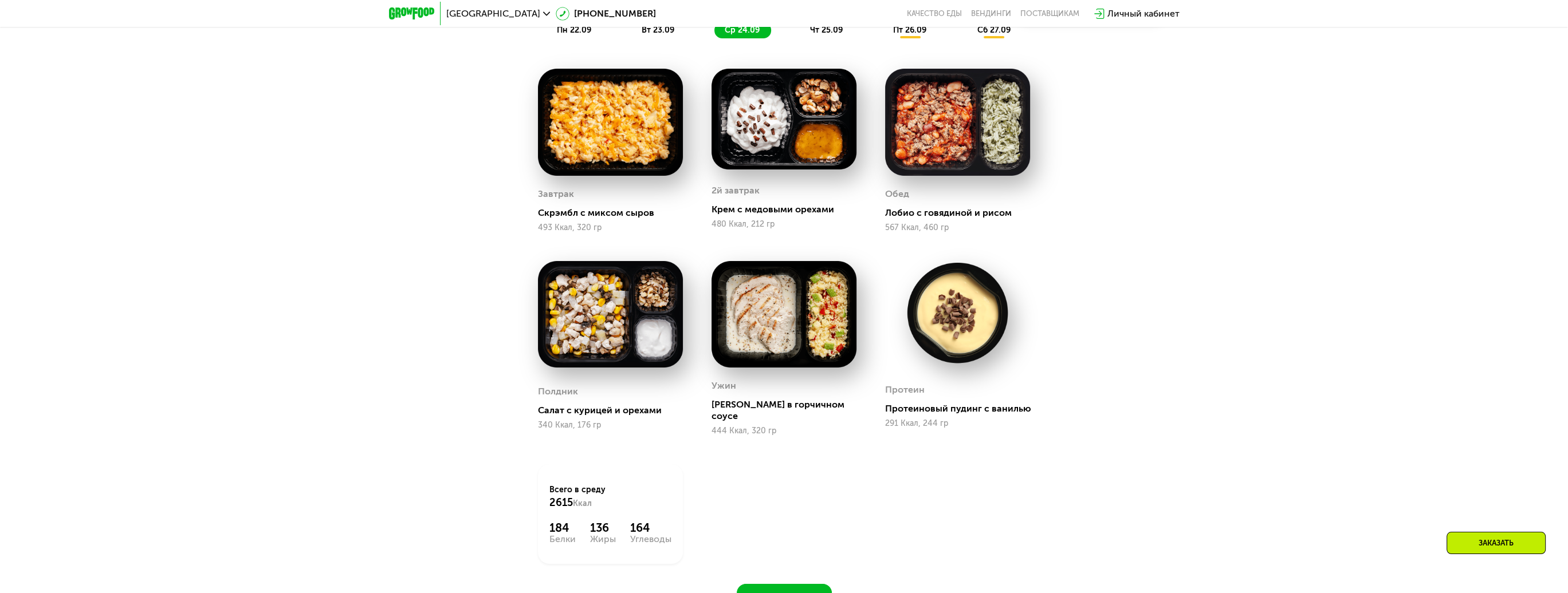
scroll to position [1317, 0]
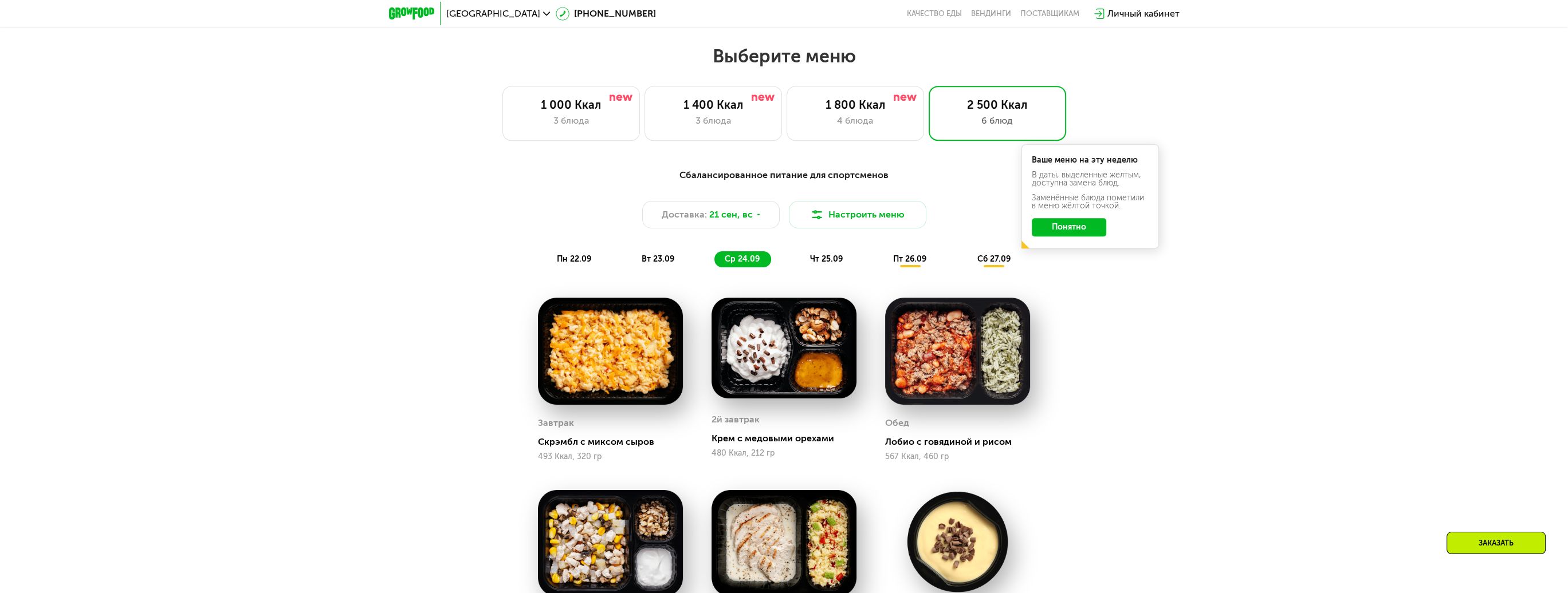
click at [573, 262] on span "пн 22.09" at bounding box center [574, 259] width 34 height 10
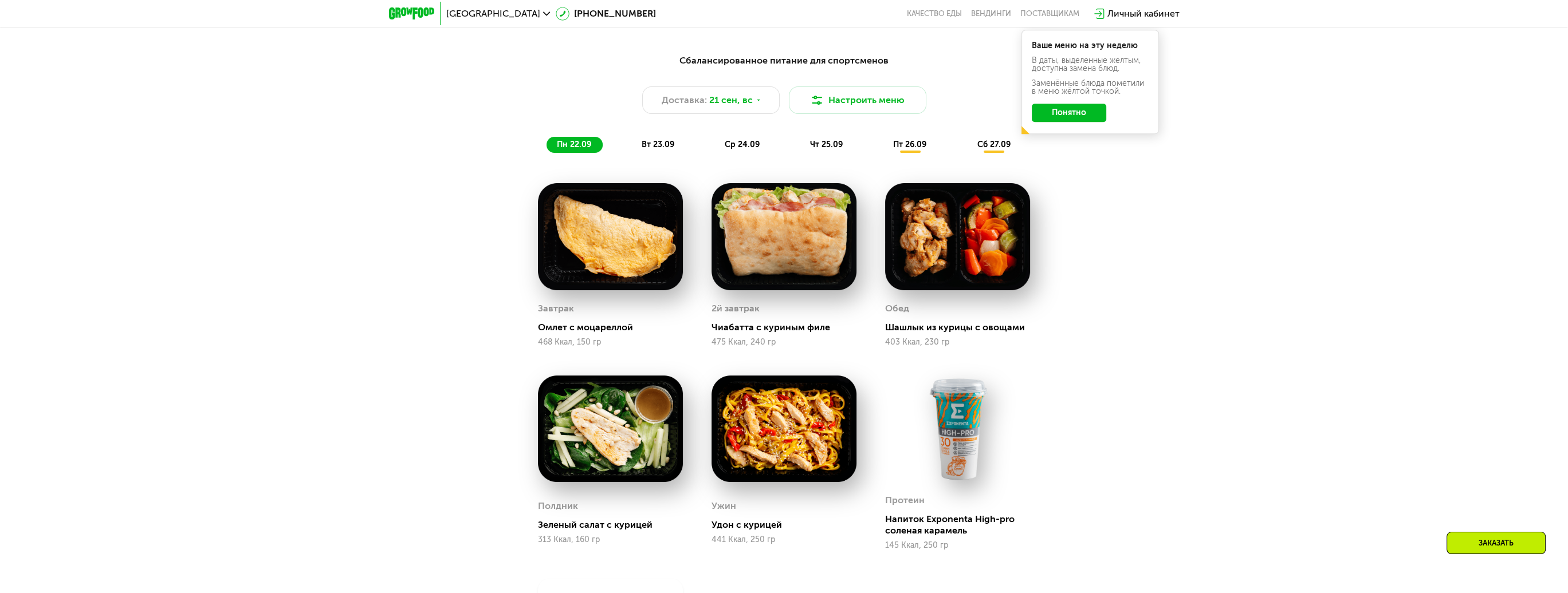
scroll to position [1374, 0]
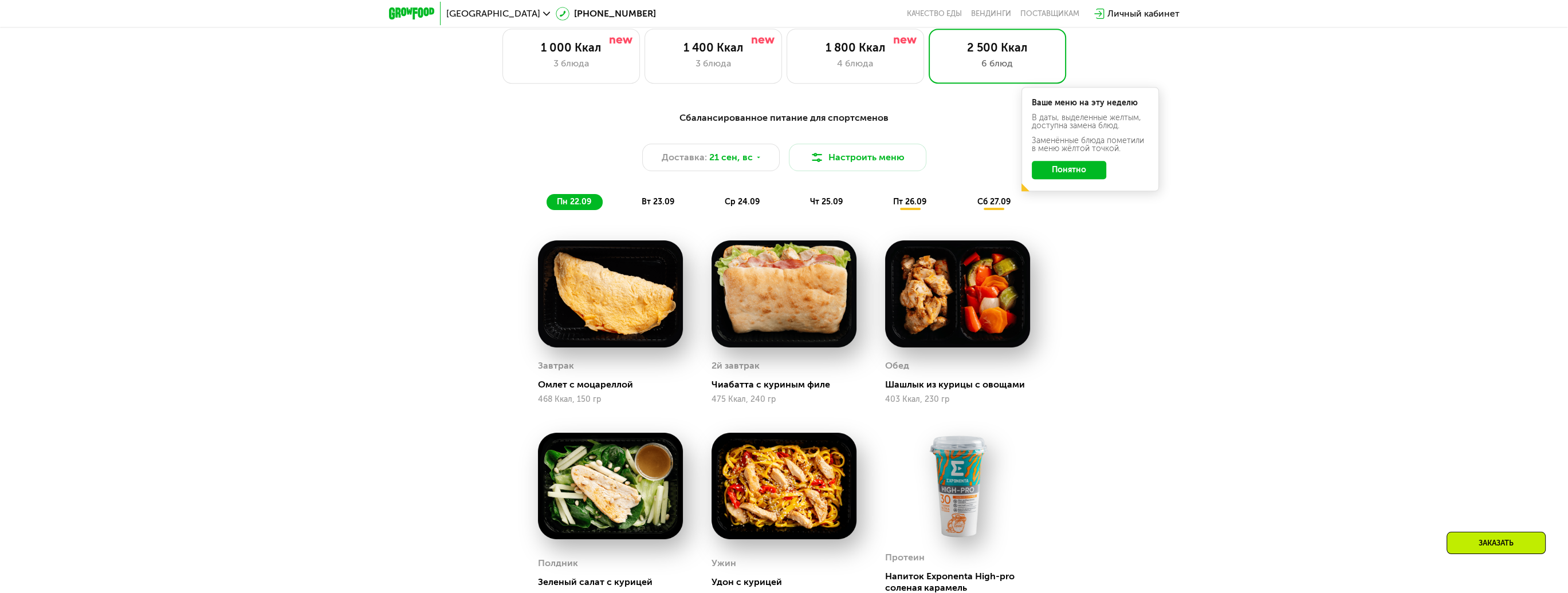
click at [650, 190] on div "Сбалансированное питание для спортсменов Доставка: [DATE] Настроить меню пн 22.…" at bounding box center [784, 161] width 678 height 99
click at [650, 205] on span "вт 23.09" at bounding box center [658, 201] width 32 height 10
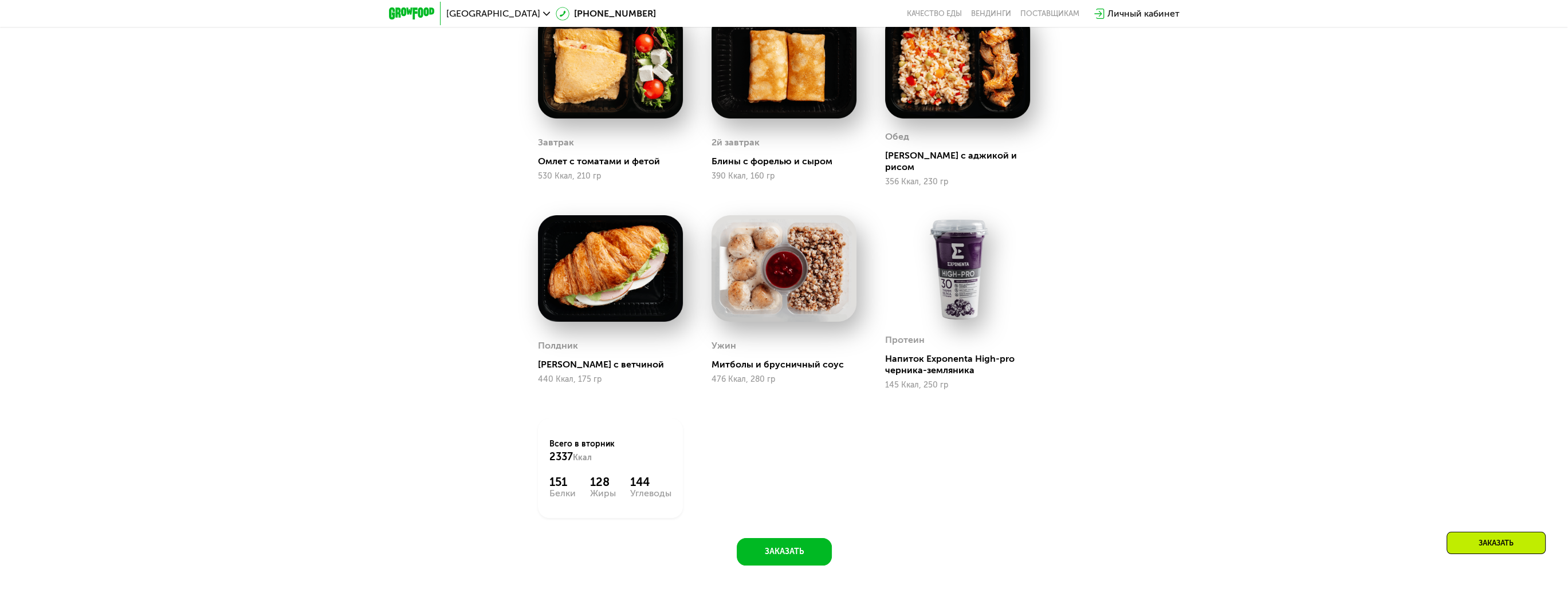
scroll to position [1432, 0]
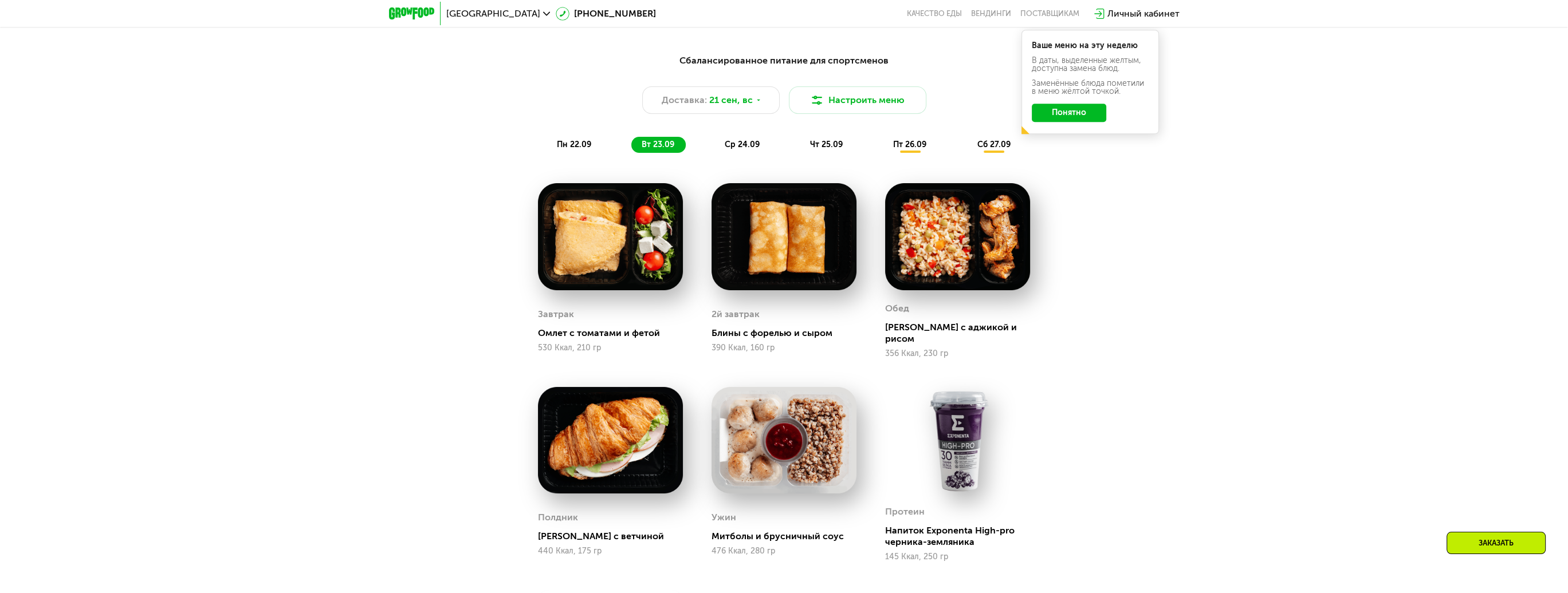
click at [754, 146] on span "ср 24.09" at bounding box center [742, 144] width 35 height 10
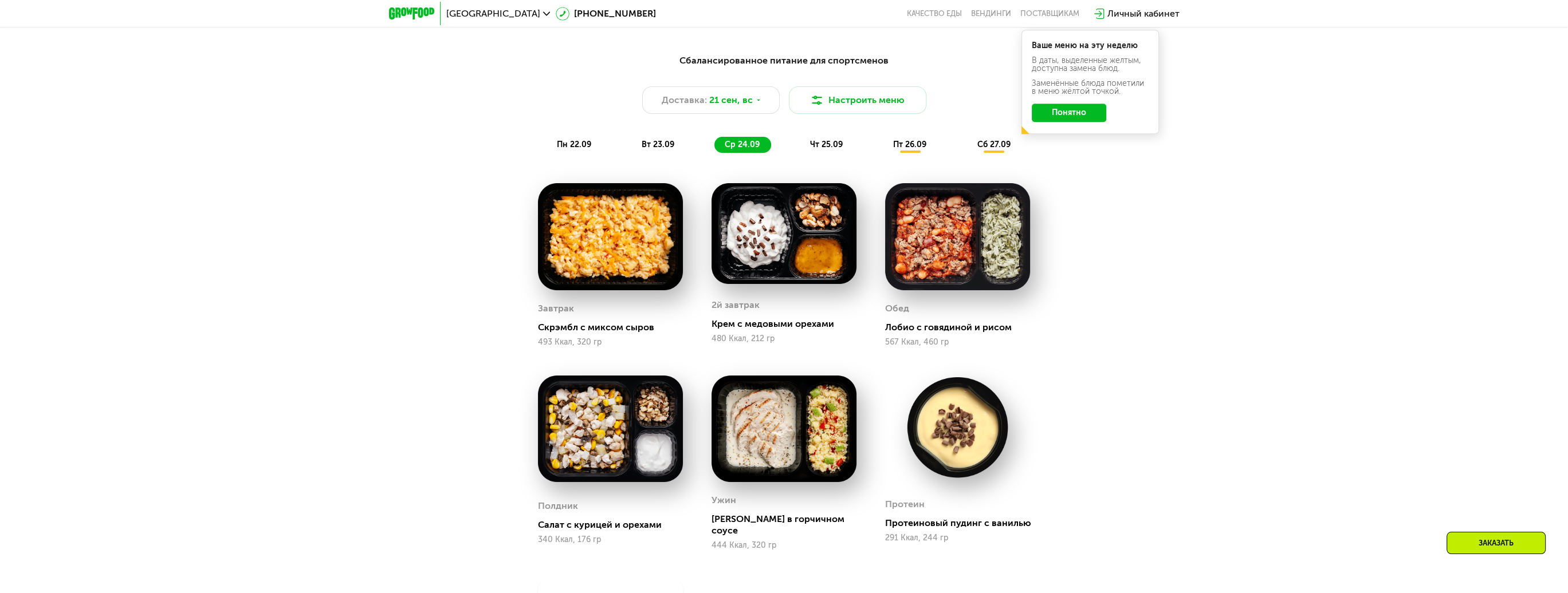
scroll to position [1546, 0]
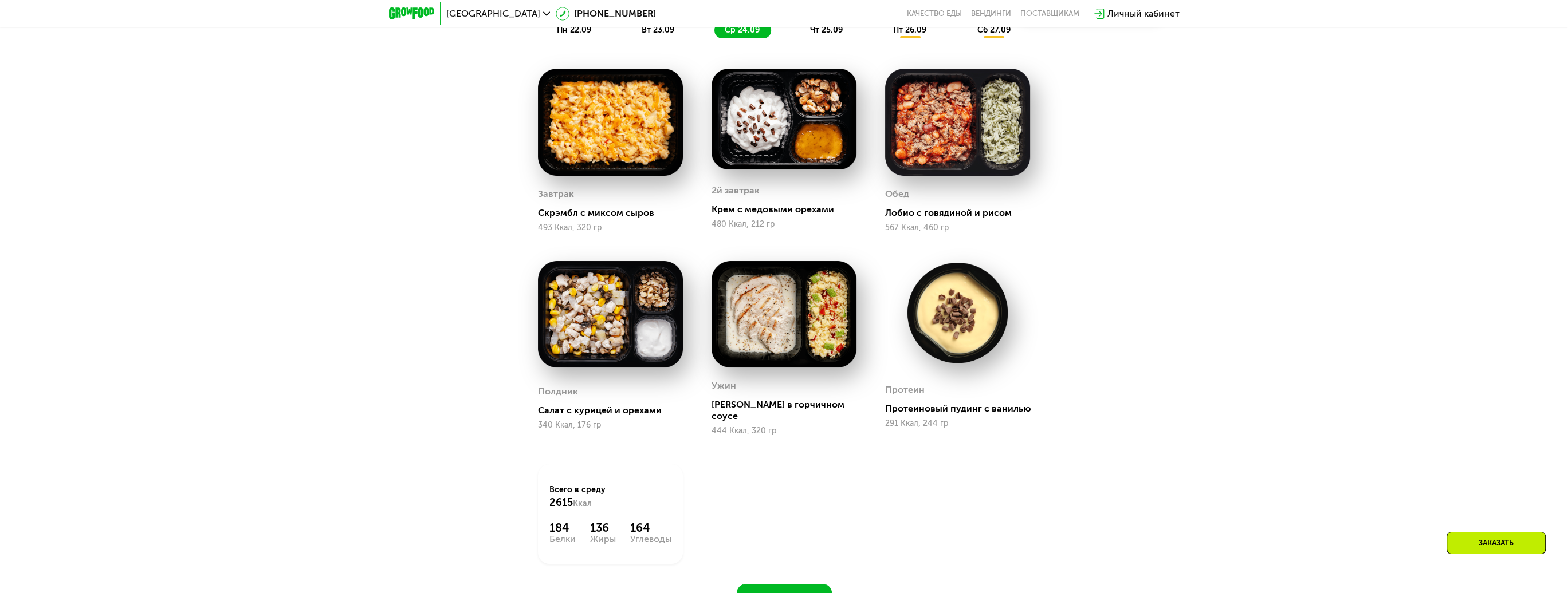
click at [842, 35] on span "чт 25.09" at bounding box center [826, 30] width 32 height 10
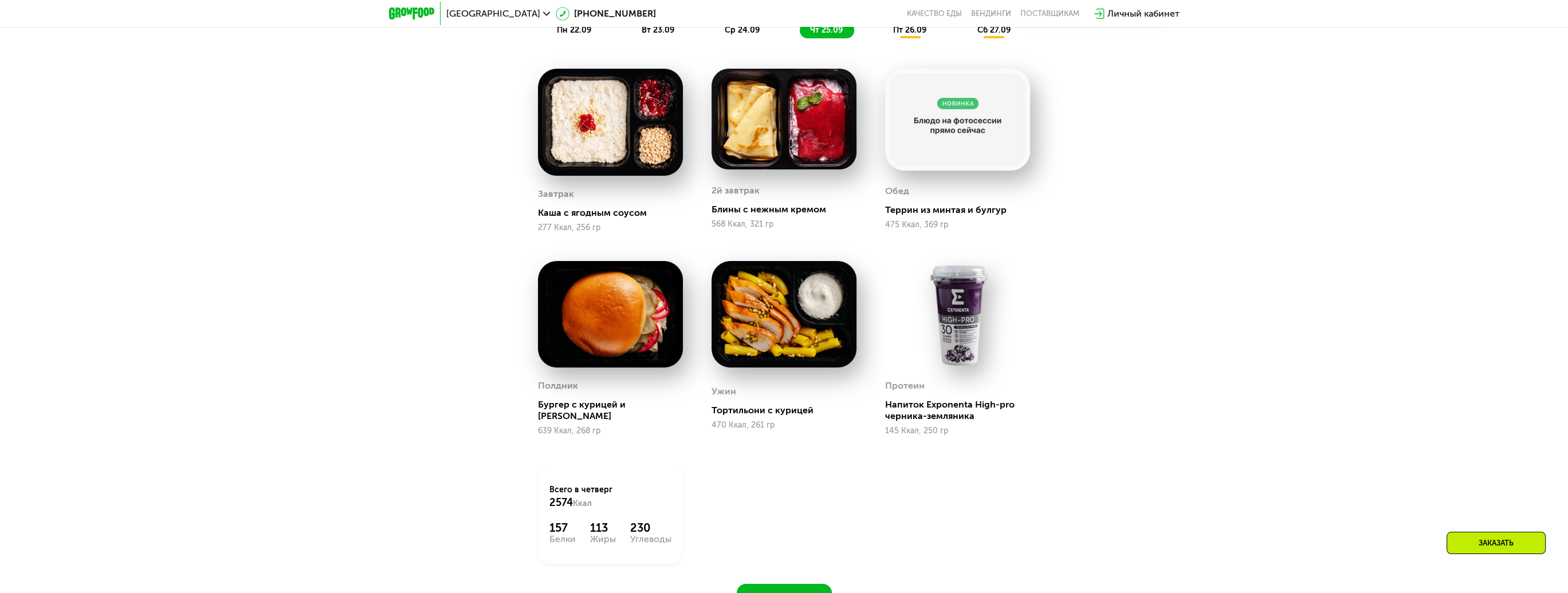
scroll to position [1489, 0]
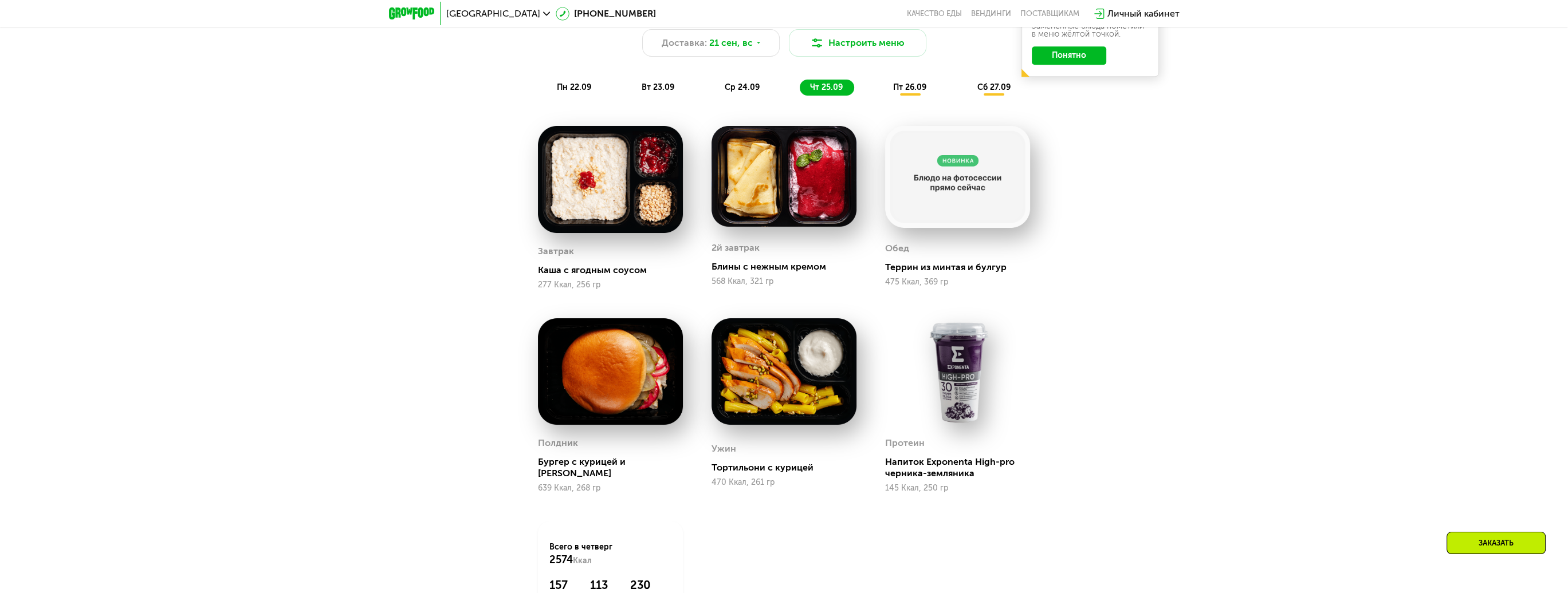
click at [577, 87] on span "пн 22.09" at bounding box center [574, 87] width 34 height 10
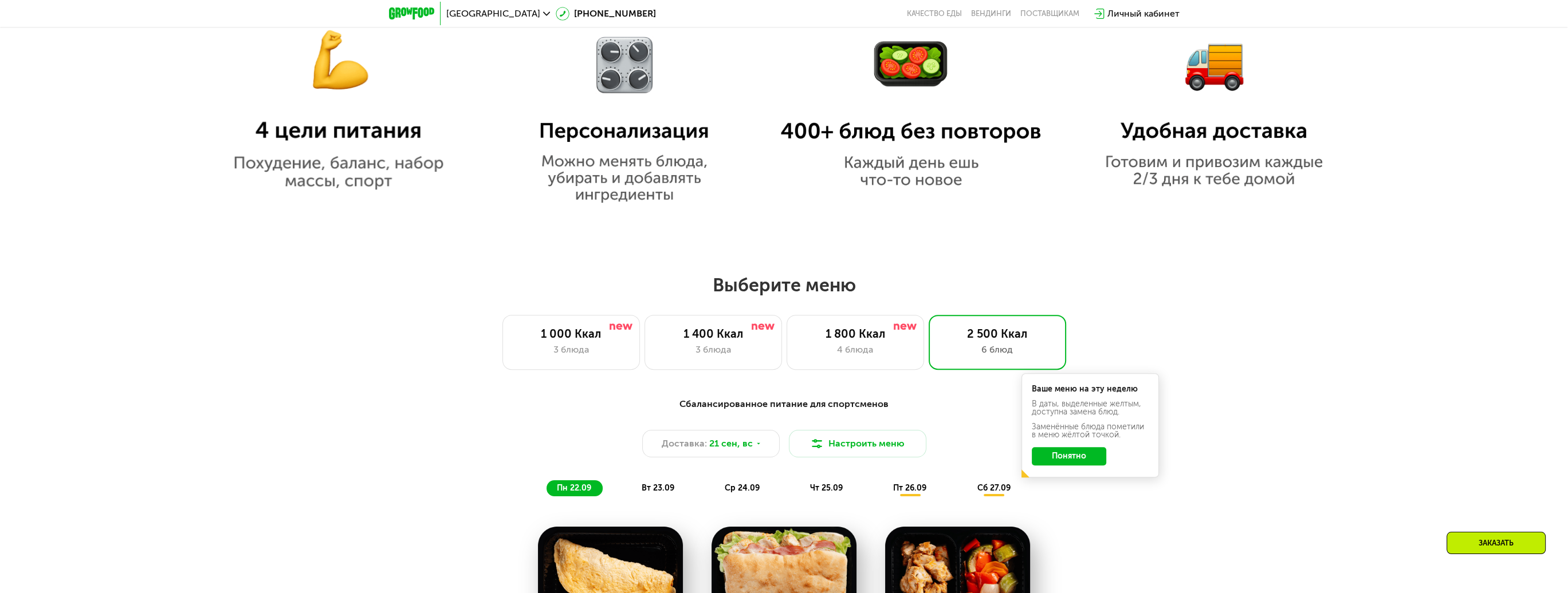
scroll to position [859, 0]
